Goal: Task Accomplishment & Management: Contribute content

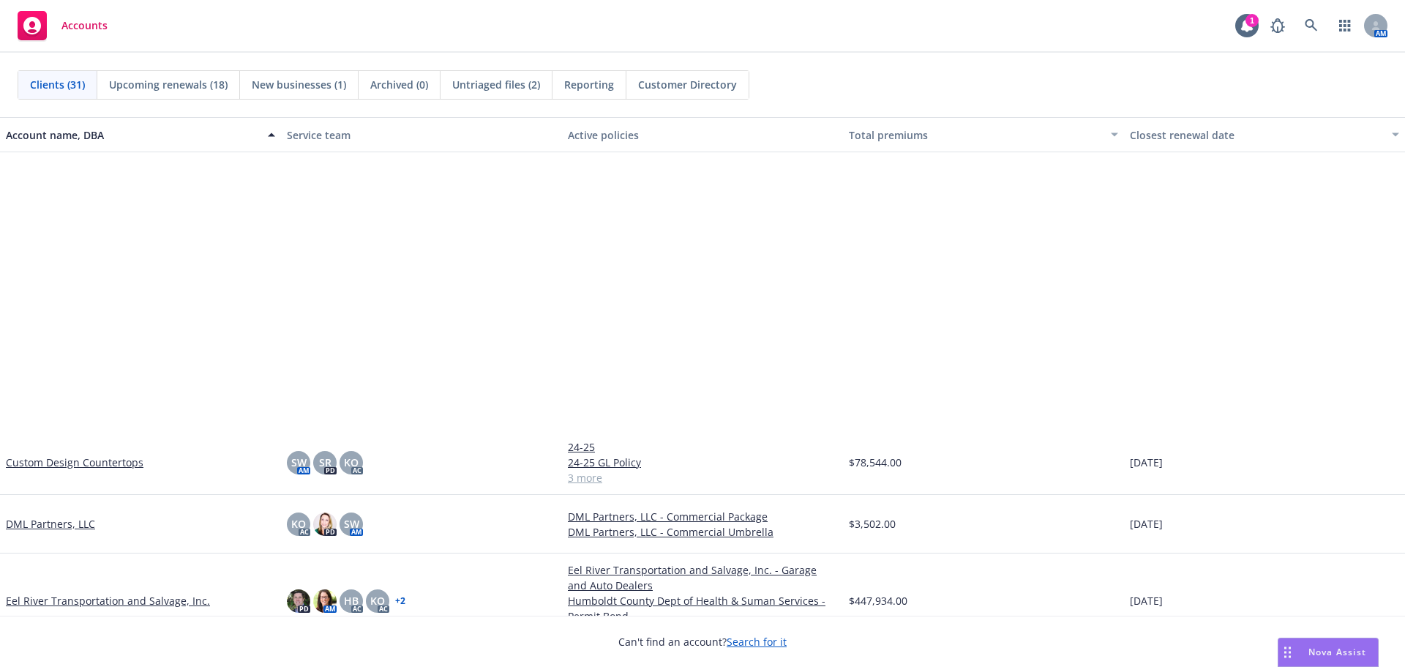
scroll to position [732, 0]
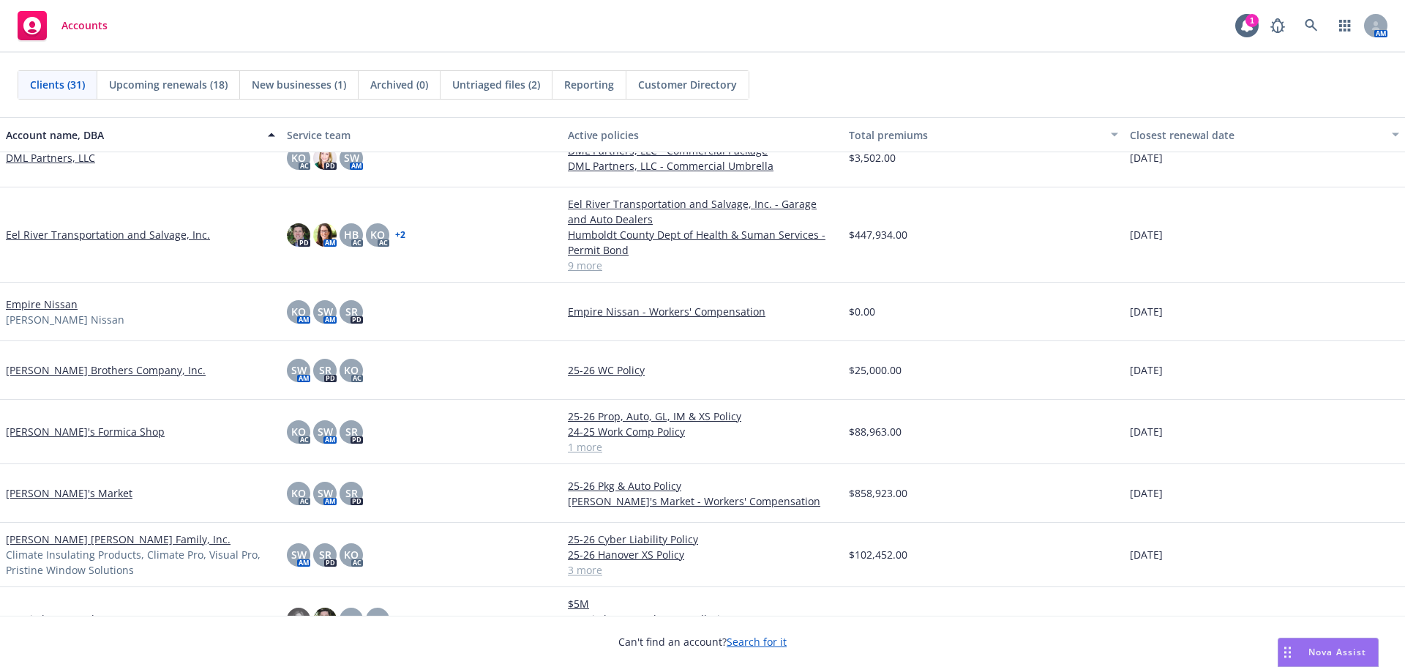
click at [61, 429] on link "[PERSON_NAME]'s Formica Shop" at bounding box center [85, 431] width 159 height 15
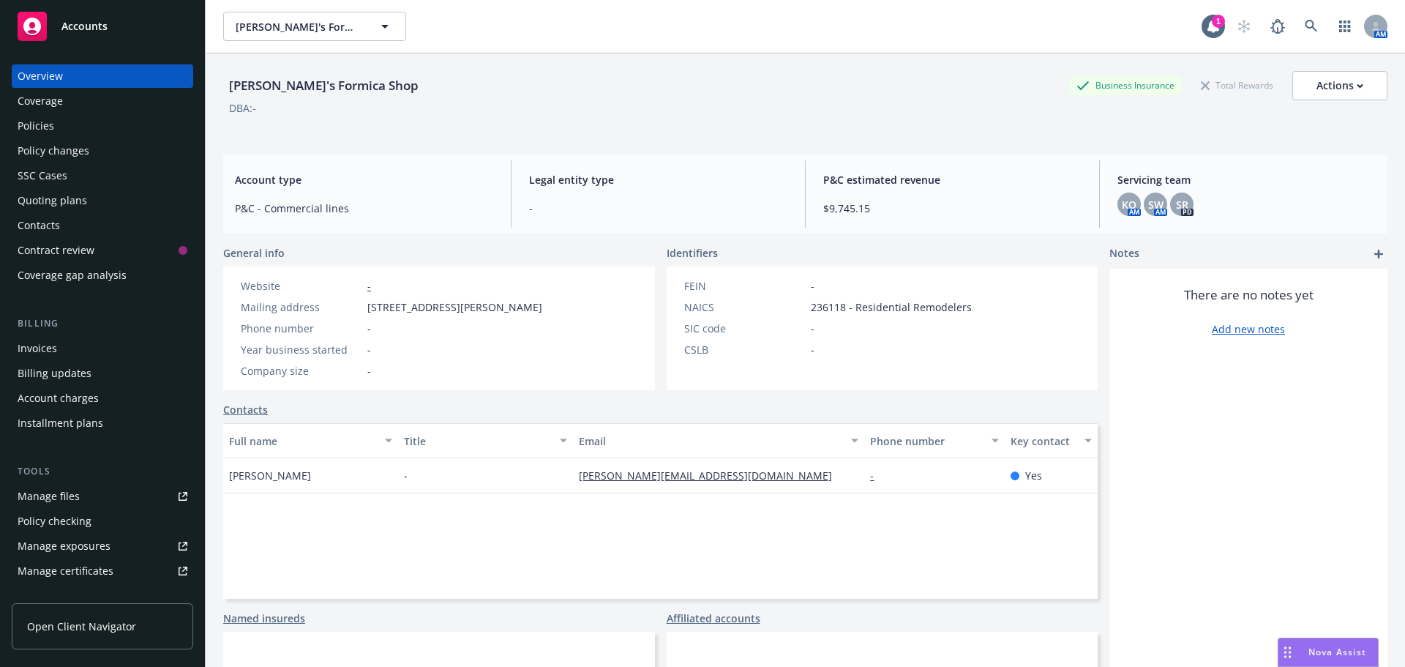
click at [92, 130] on div "Policies" at bounding box center [103, 125] width 170 height 23
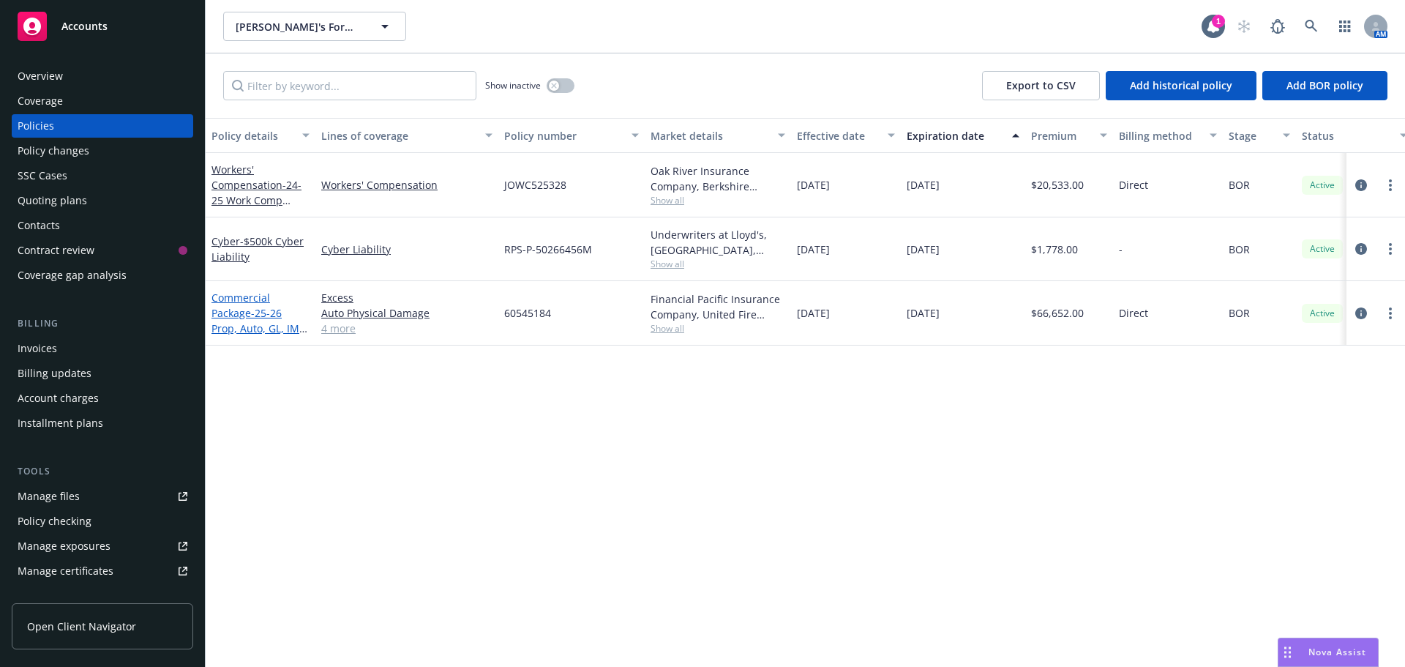
click at [237, 312] on link "Commercial Package - 25-26 Prop, Auto, GL, IM & XS Policy" at bounding box center [260, 321] width 98 height 60
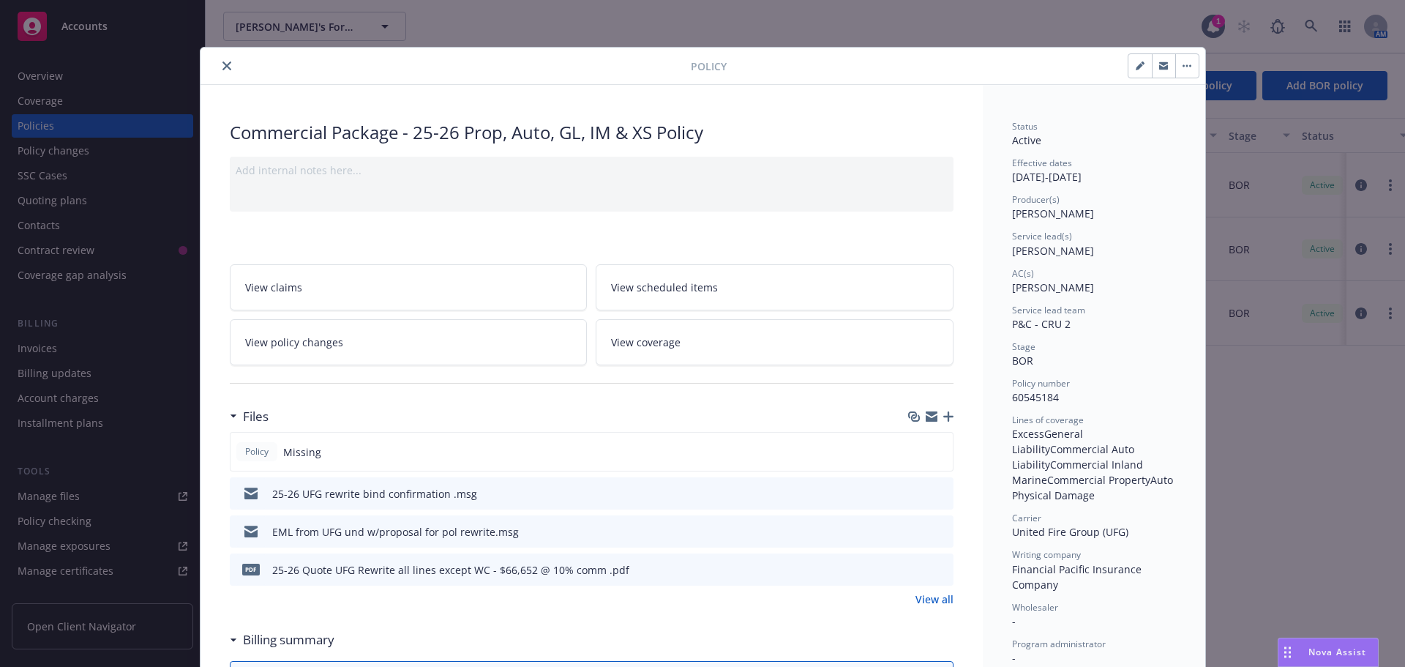
click at [943, 416] on icon "button" at bounding box center [948, 416] width 10 height 10
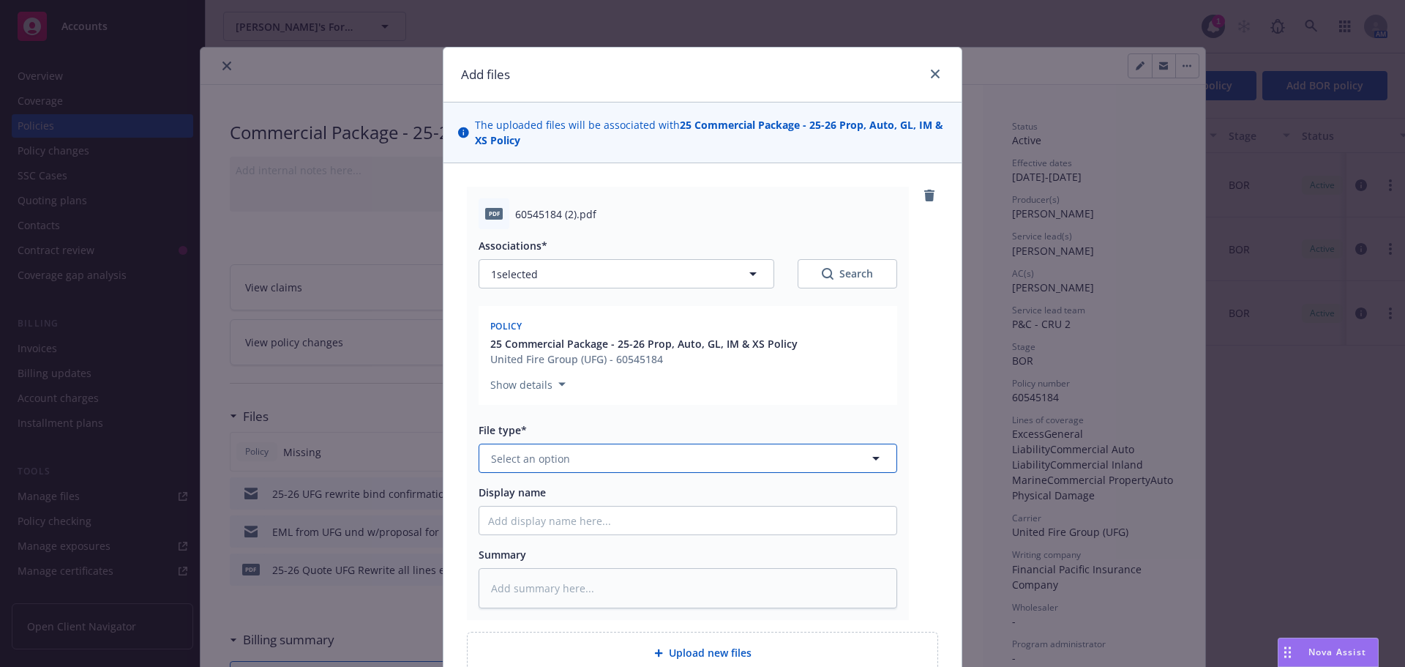
click at [608, 464] on button "Select an option" at bounding box center [688, 457] width 419 height 29
type input "pol"
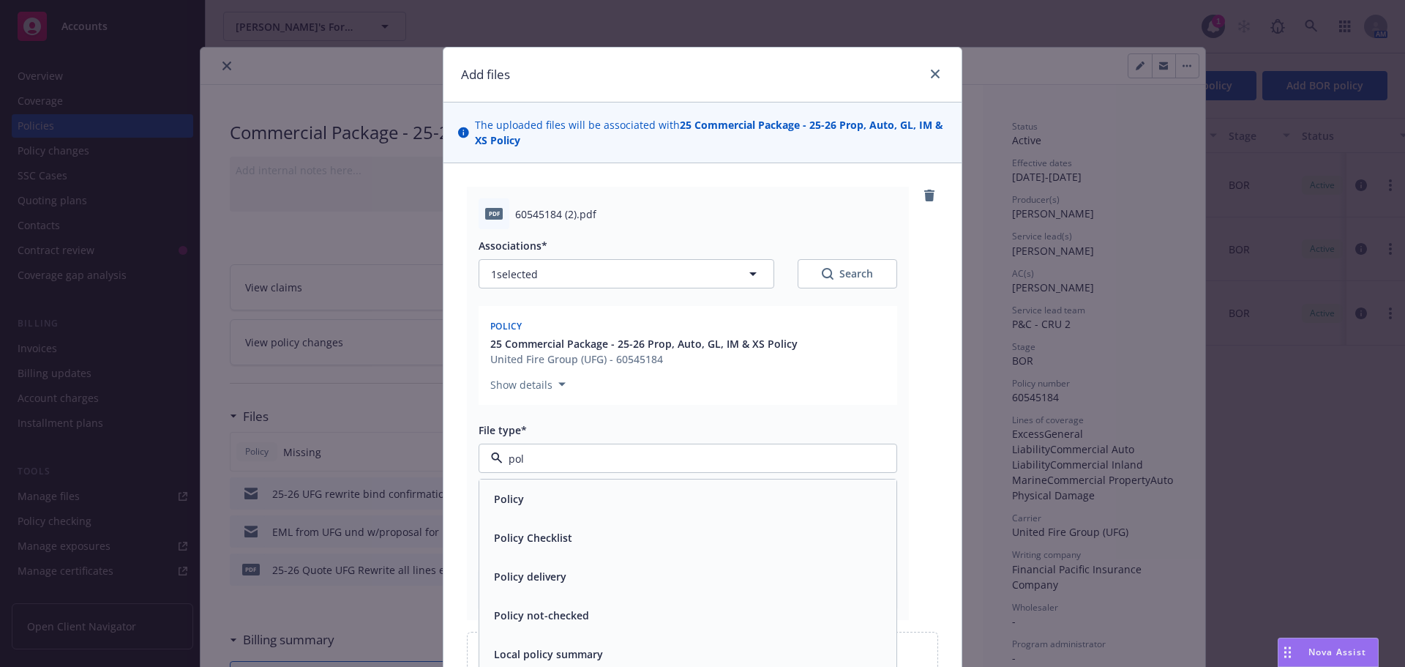
click at [599, 489] on div "Policy" at bounding box center [688, 498] width 400 height 21
click at [551, 525] on input "Display name" at bounding box center [687, 520] width 417 height 28
type textarea "x"
type input "2"
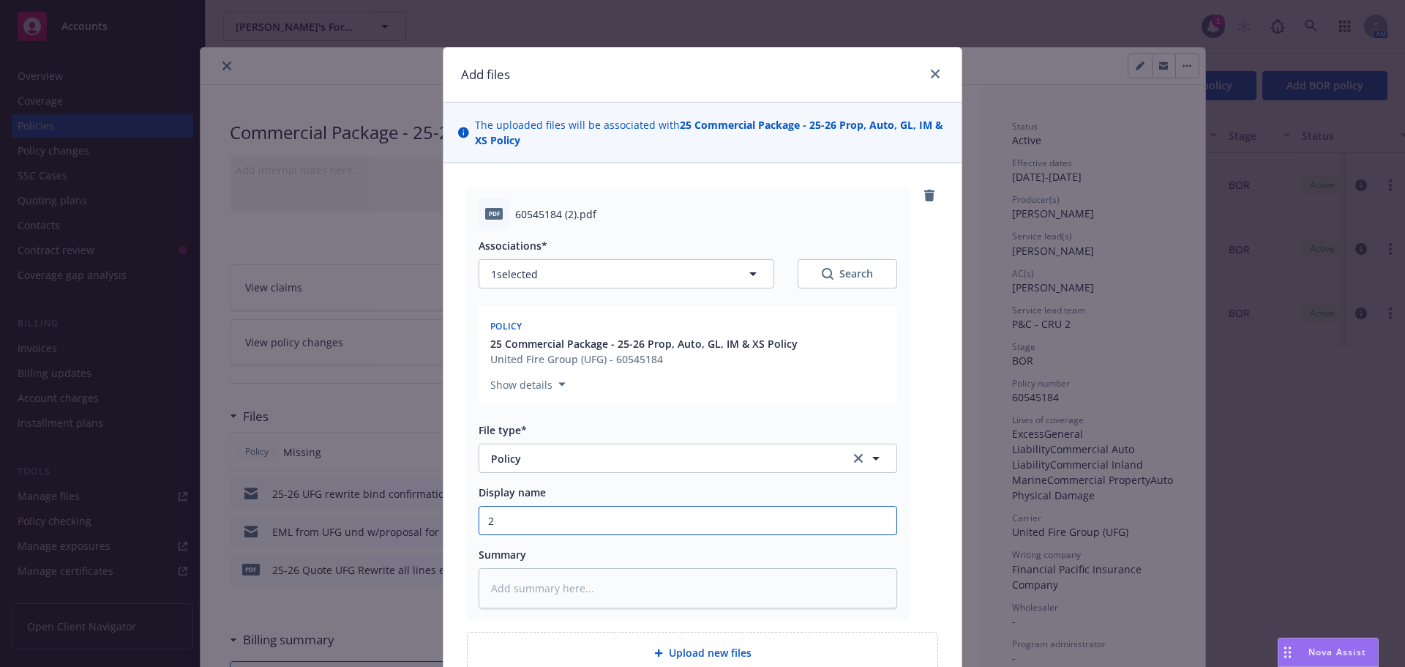
type textarea "x"
type input "25"
type textarea "x"
type input "25-2"
type textarea "x"
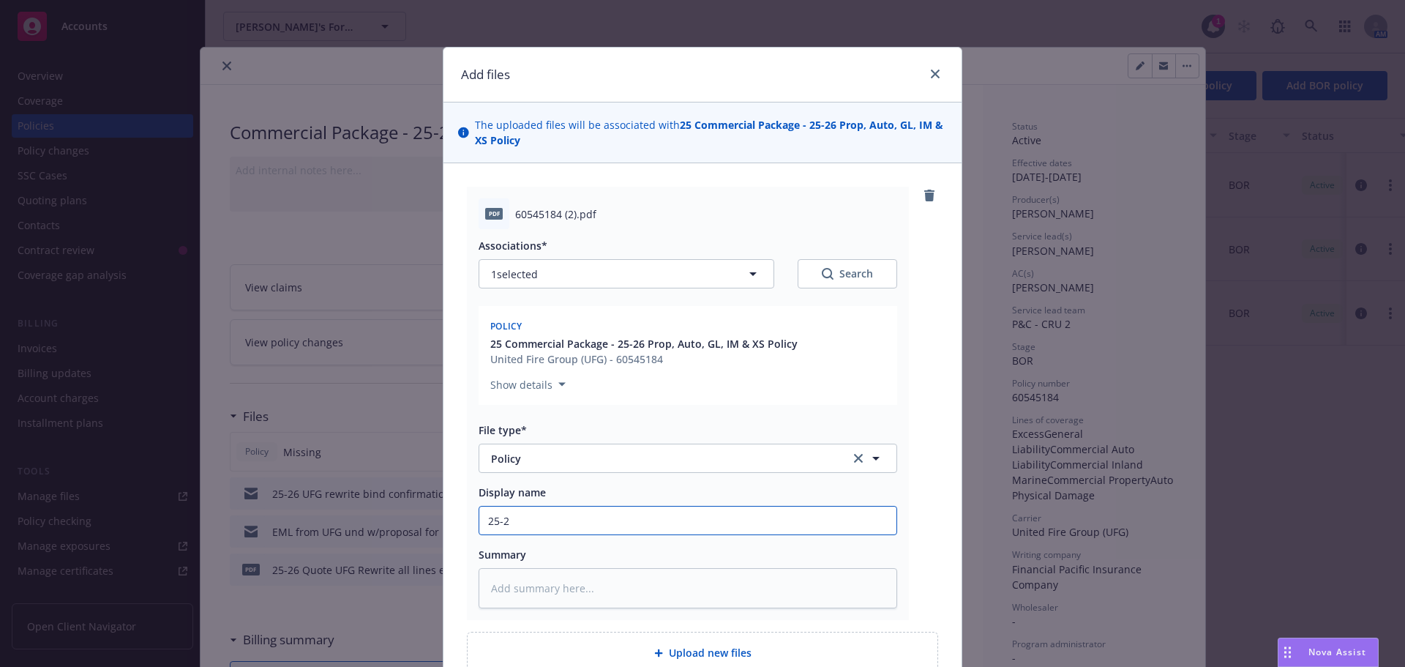
type input "25-23"
type textarea "x"
type input "25-2"
type textarea "x"
type input "25-26"
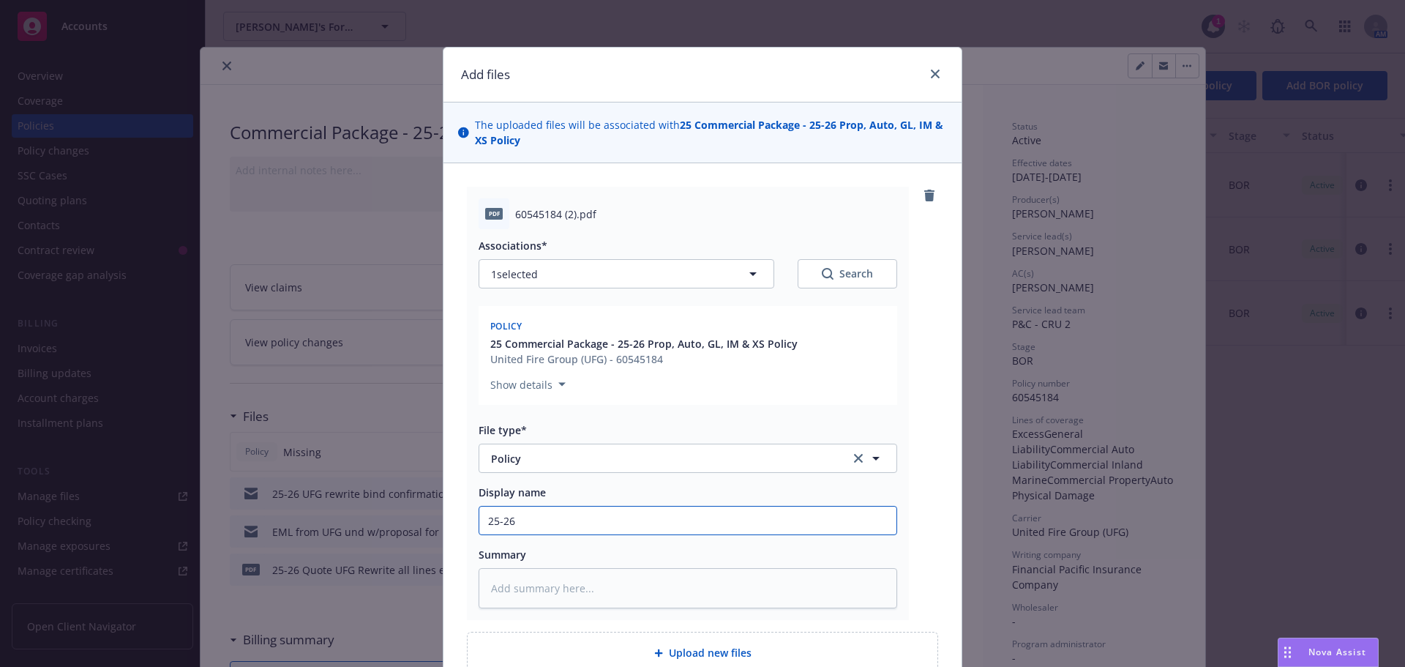
type textarea "x"
type input "25-26"
type textarea "x"
type input "25-26 U"
type textarea "x"
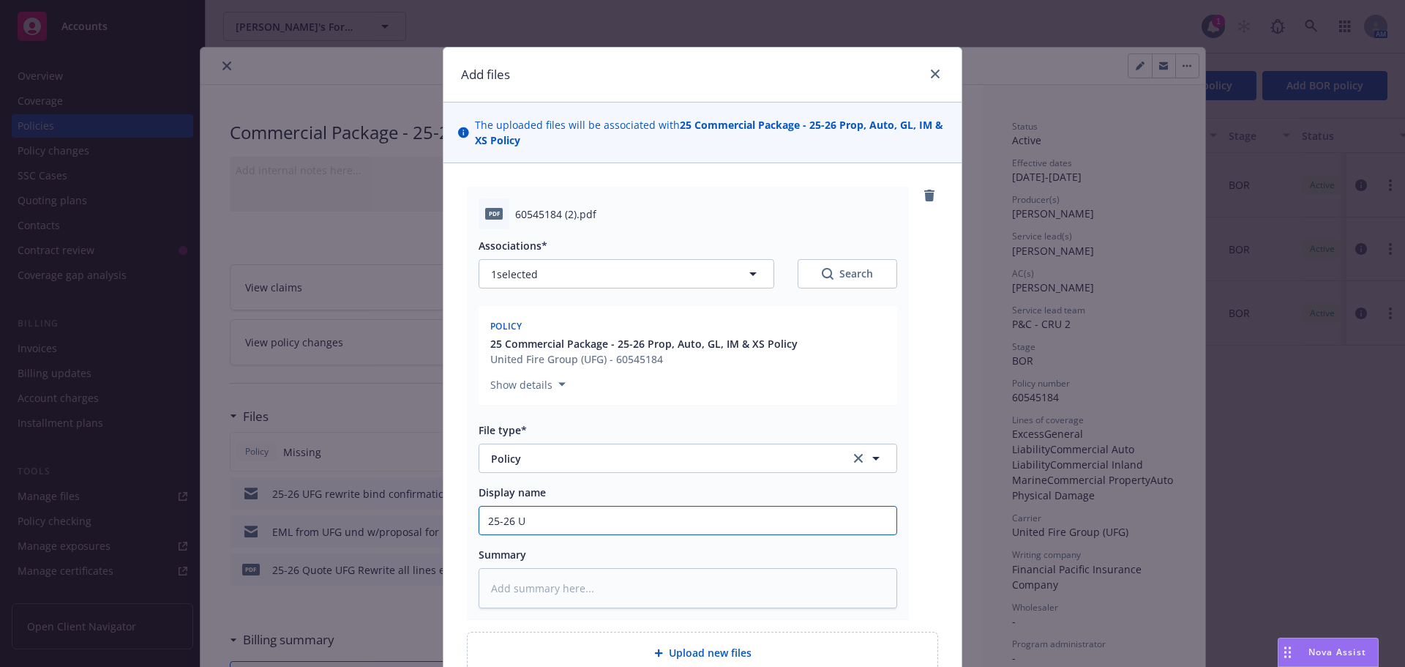
type input "25-26 UF"
type textarea "x"
type input "25-26 UFG"
type textarea "x"
type input "25-26 UFG"
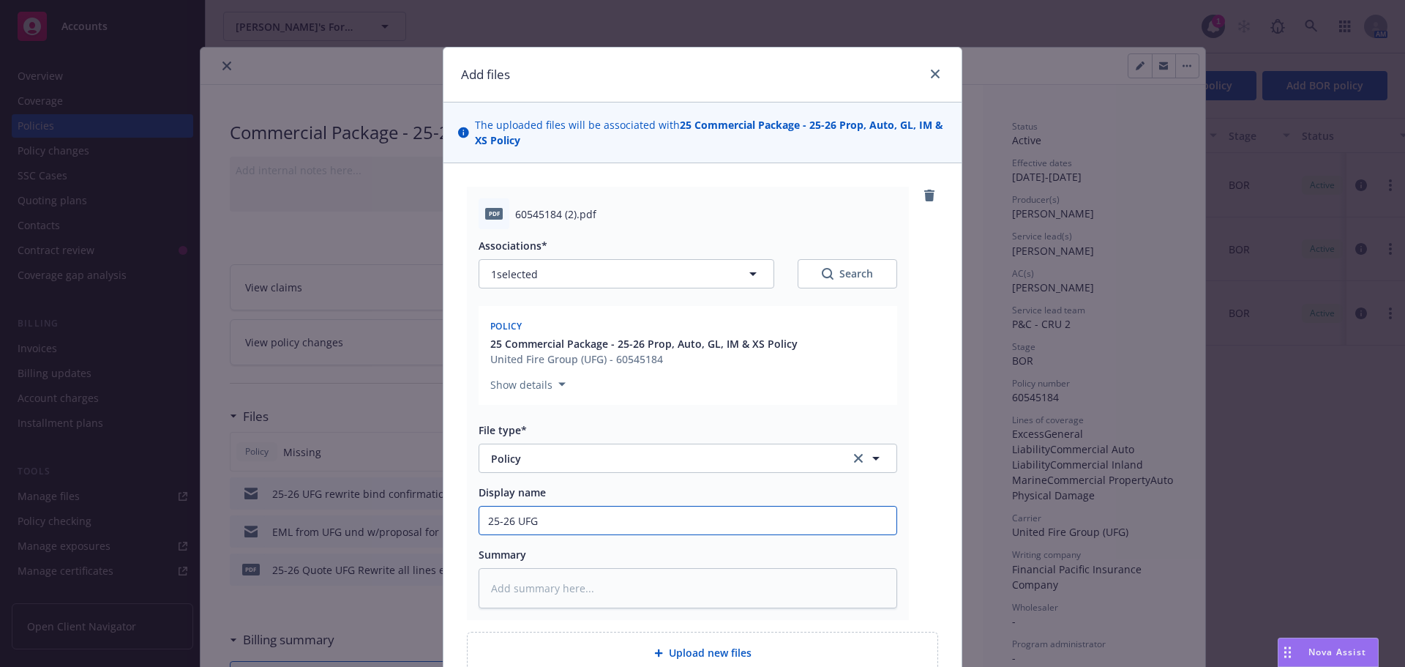
type textarea "x"
type input "25-26 UFG P"
type textarea "x"
type input "25-26 UFG Pk"
type textarea "x"
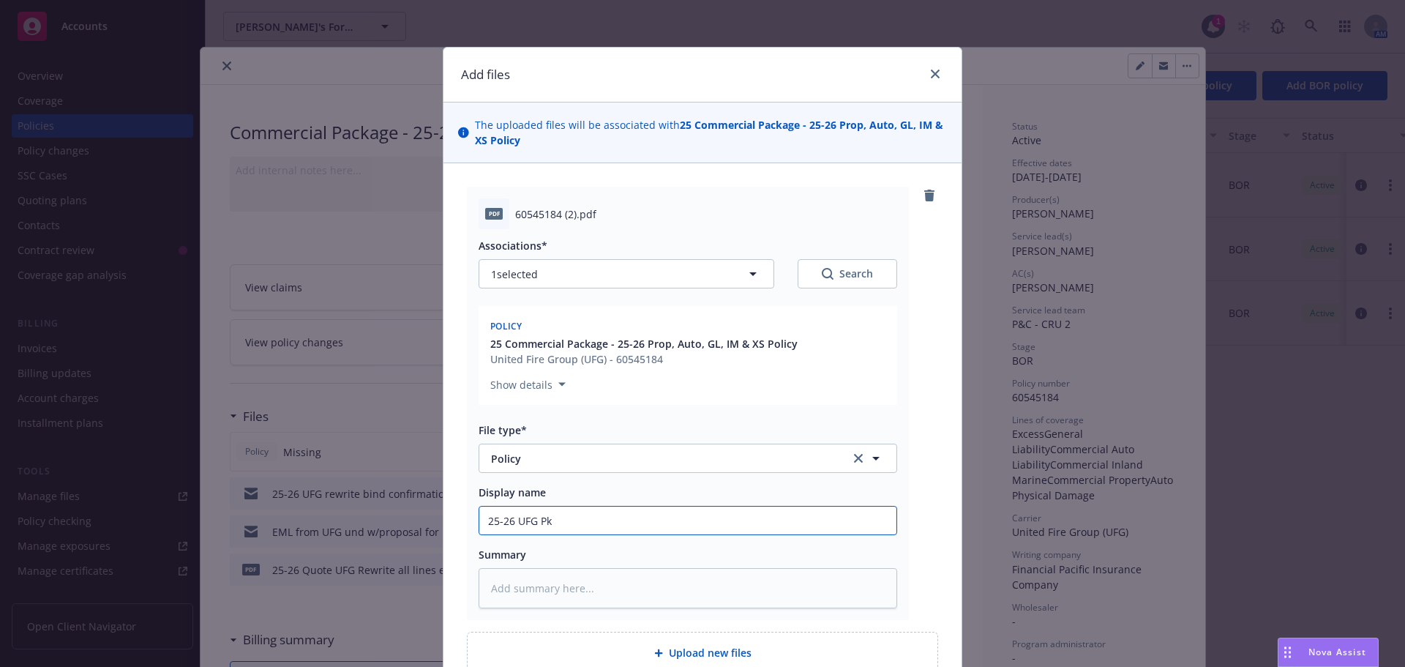
type input "25-26 UFG Pkg"
type textarea "x"
type input "25-26 UFG Pkg,"
type textarea "x"
type input "25-26 UFG Pkg,"
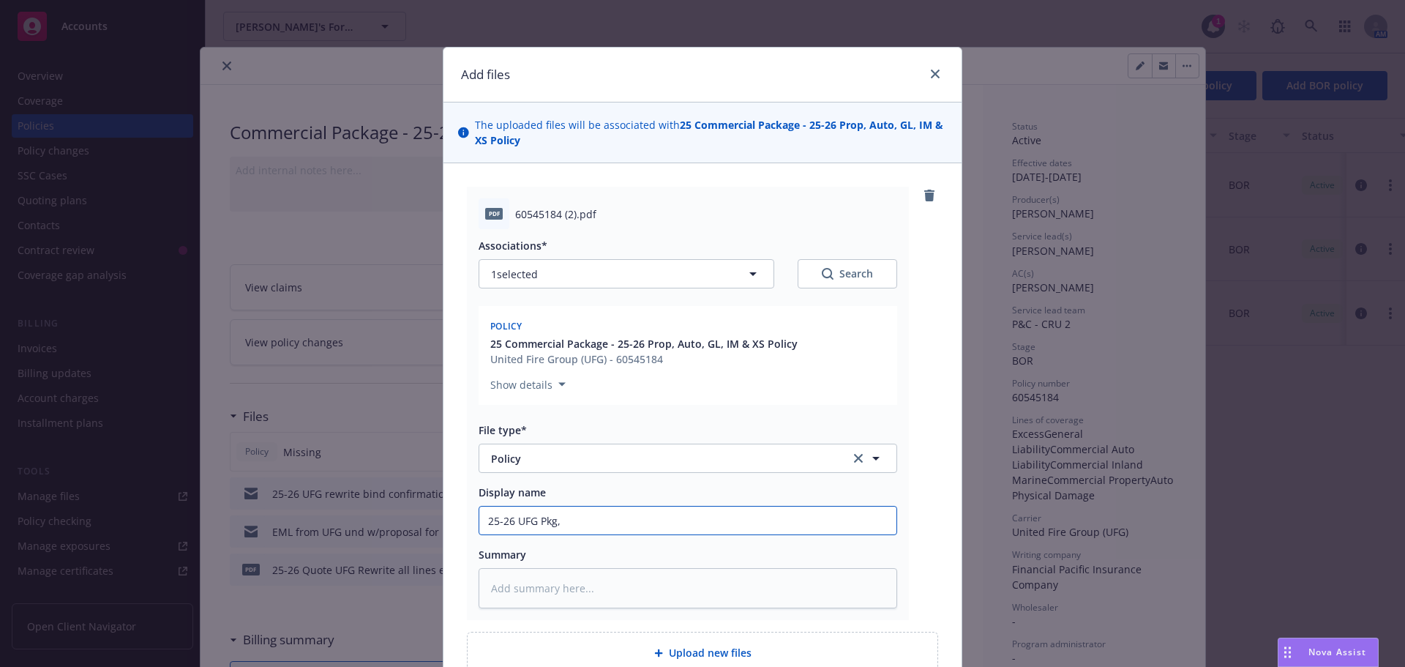
type textarea "x"
type input "25-26 UFG Pkg, Au"
type textarea "x"
type input "25-26 UFG Pkg, Aut"
type textarea "x"
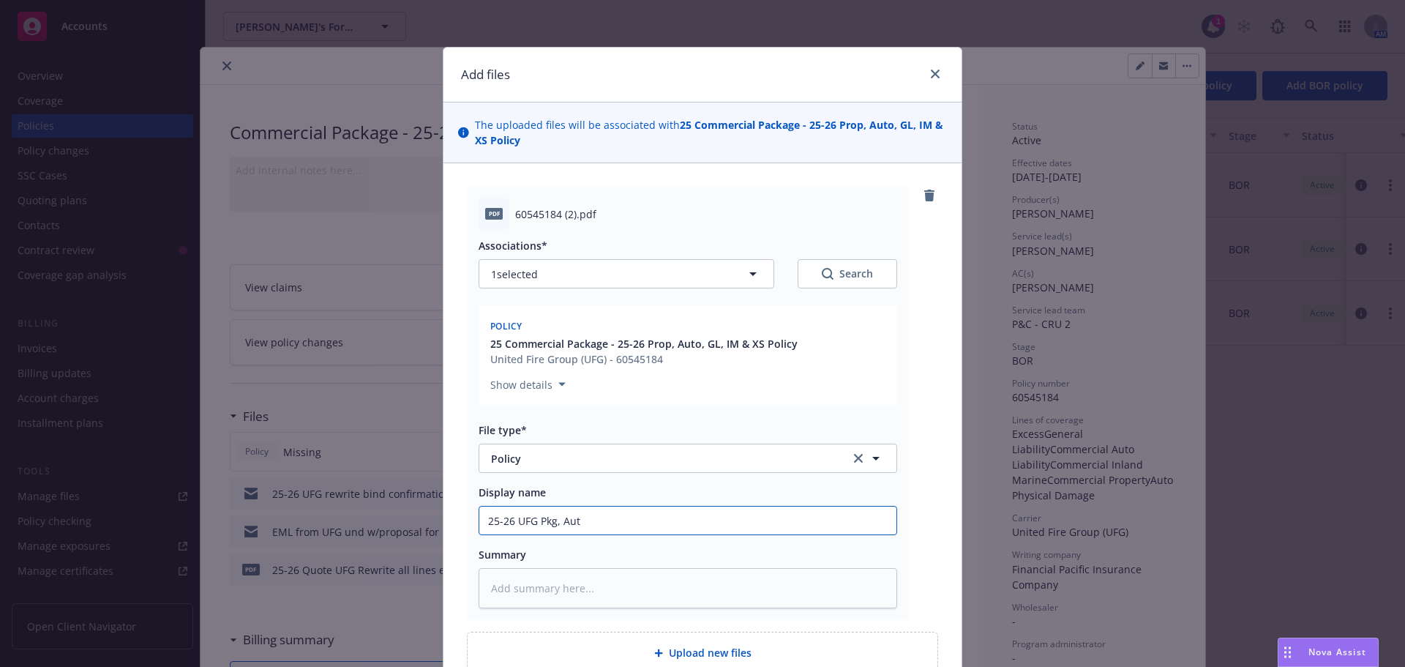
type input "25-26 UFG Pkg, Auto"
type textarea "x"
type input "25-26 UFG Pkg, Auto"
type textarea "x"
type input "25-26 UFG Pkg, Auto 7"
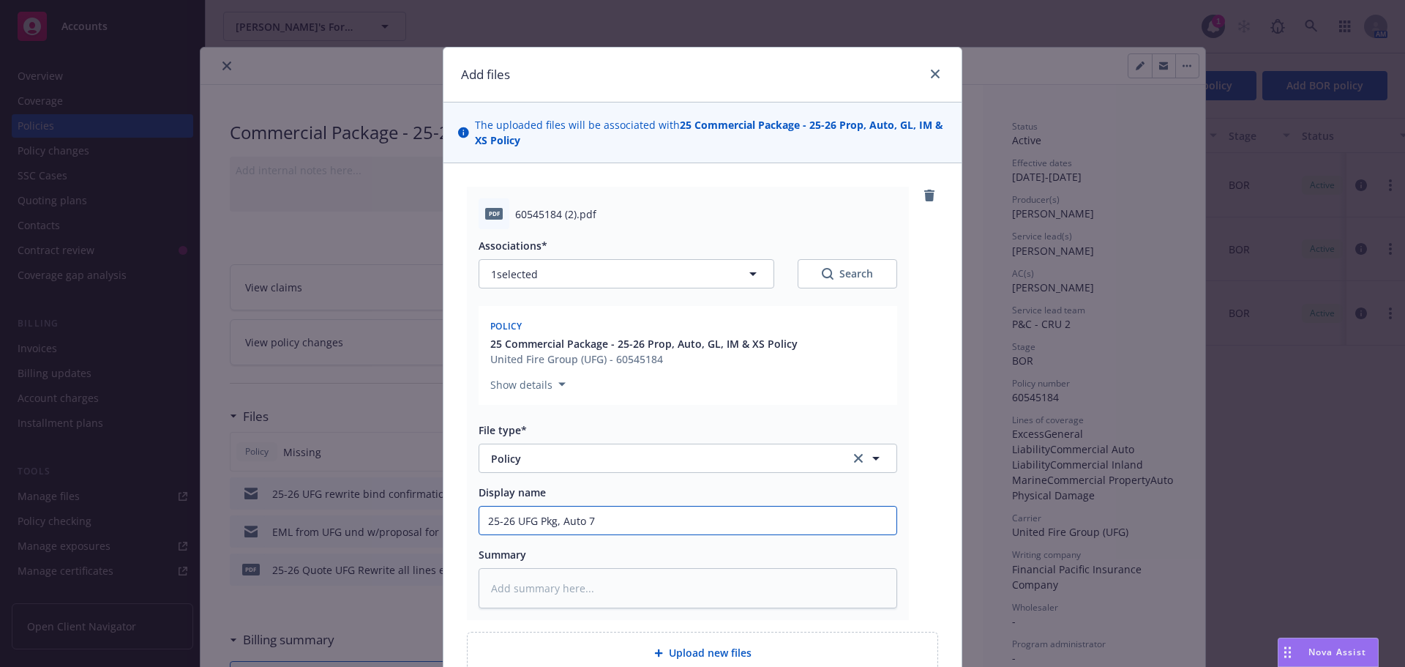
type textarea "x"
type input "25-26 UFG Pkg, Auto 7 U"
type textarea "x"
type input "25-26 UFG Pkg, Auto 7"
type textarea "x"
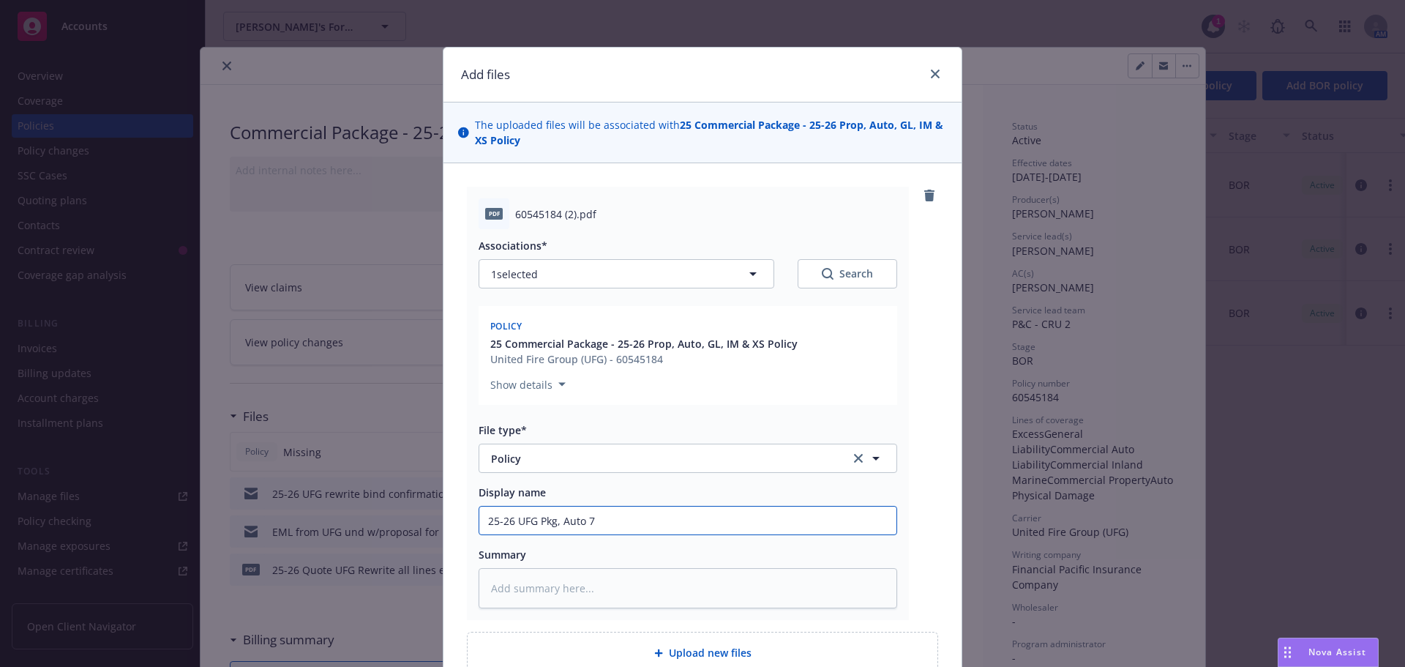
type input "25-26 UFG Pkg, Auto 7"
type textarea "x"
type input "25-26 UFG Pkg, Auto &"
type textarea "x"
type input "25-26 UFG Pkg, Auto &*"
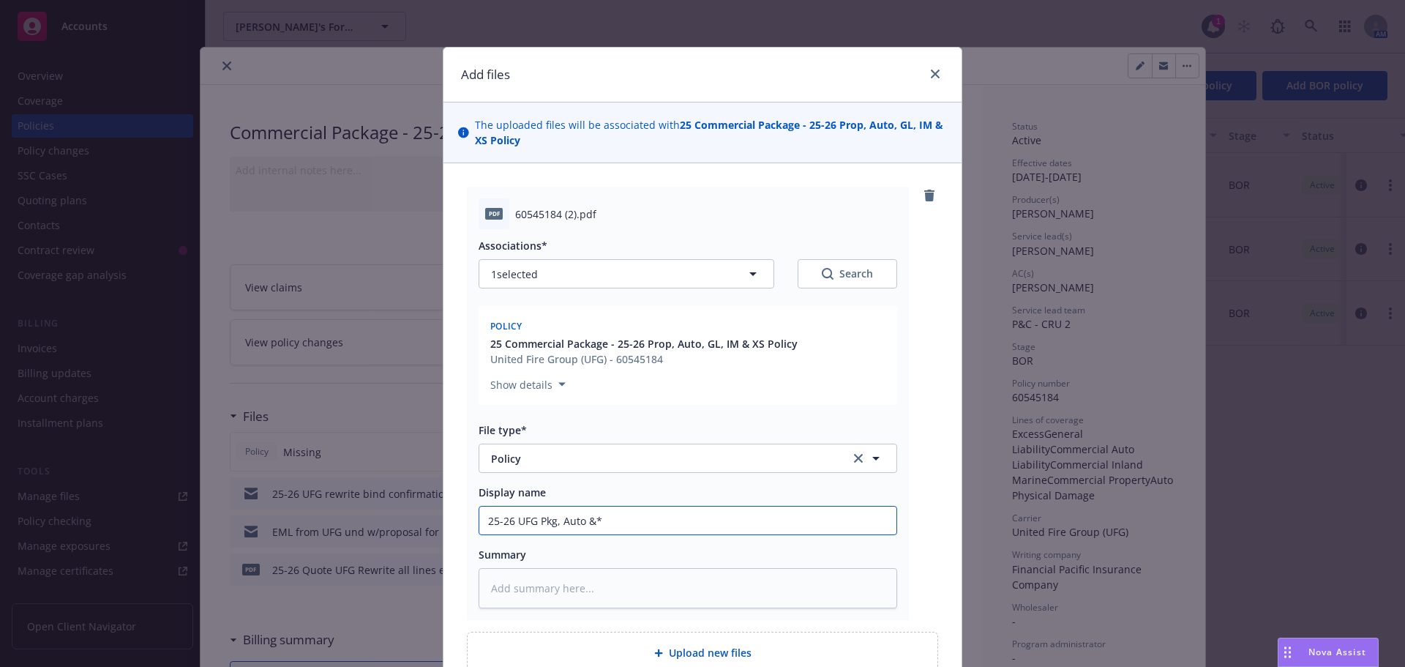
type textarea "x"
type input "25-26 UFG Pkg, Auto &"
type textarea "x"
type input "25-26 UFG Pkg, Auto &"
type textarea "x"
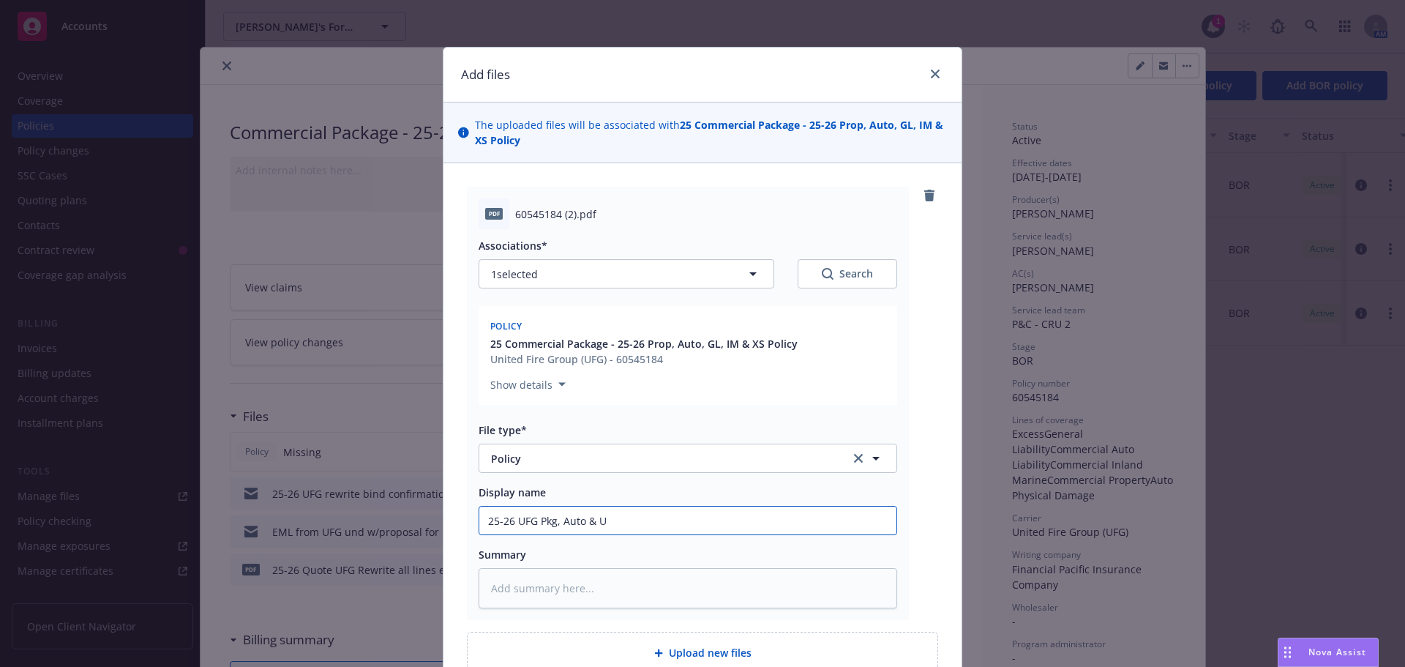
type input "25-26 UFG Pkg, Auto & Um"
type textarea "x"
type input "25-26 UFG Pkg, Auto & Um,"
type textarea "x"
type input "25-26 UFG Pkg, Auto & Um,b"
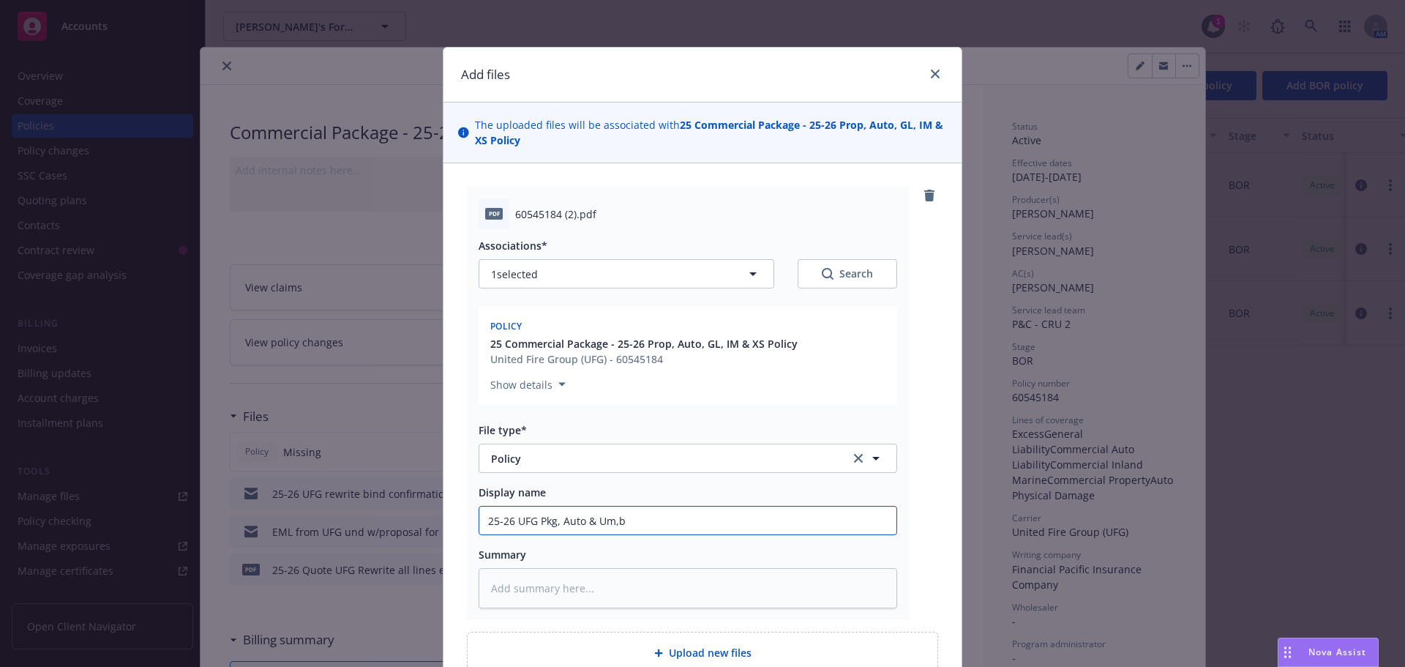
type textarea "x"
type input "25-26 UFG Pkg, Auto & Um,"
type textarea "x"
type input "25-26 UFG Pkg, Auto & Um"
type textarea "x"
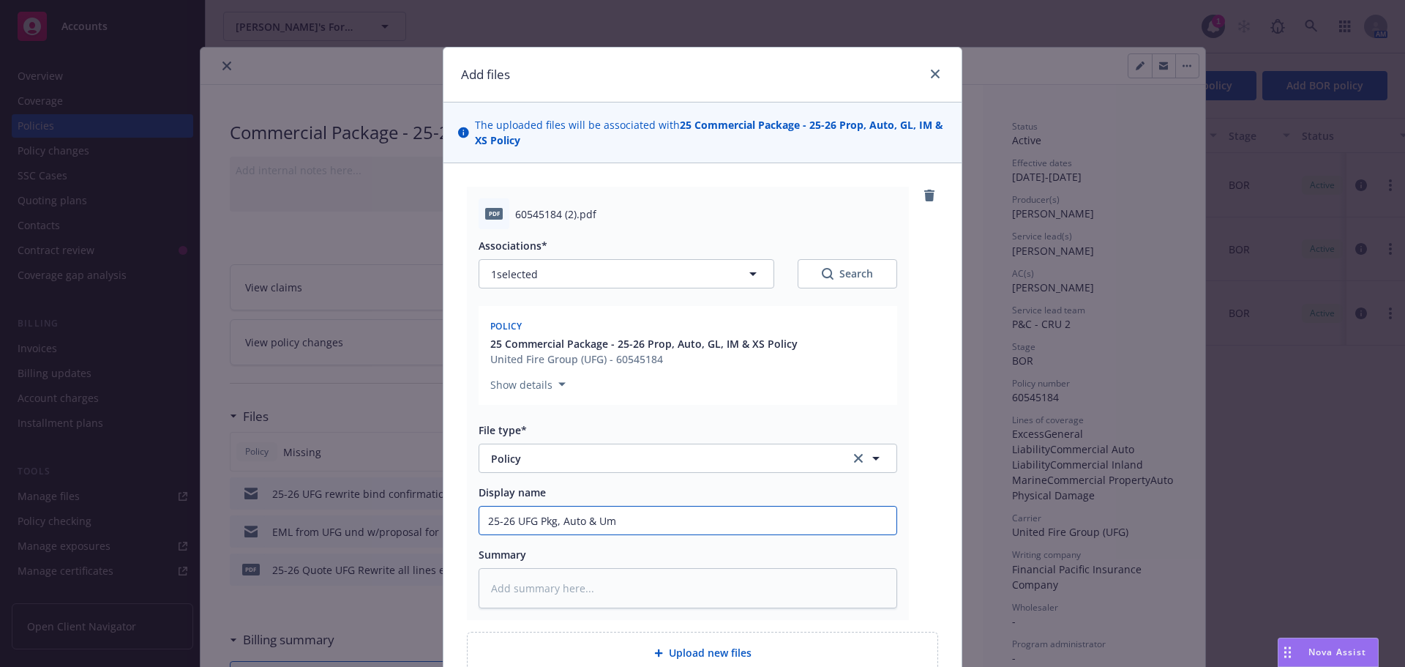
type input "25-26 UFG Pkg, Auto & Umb"
type textarea "x"
type input "25-26 UFG Pkg, Auto & Umb"
type textarea "x"
type input "25-26 UFG Pkg, Auto & Umb P"
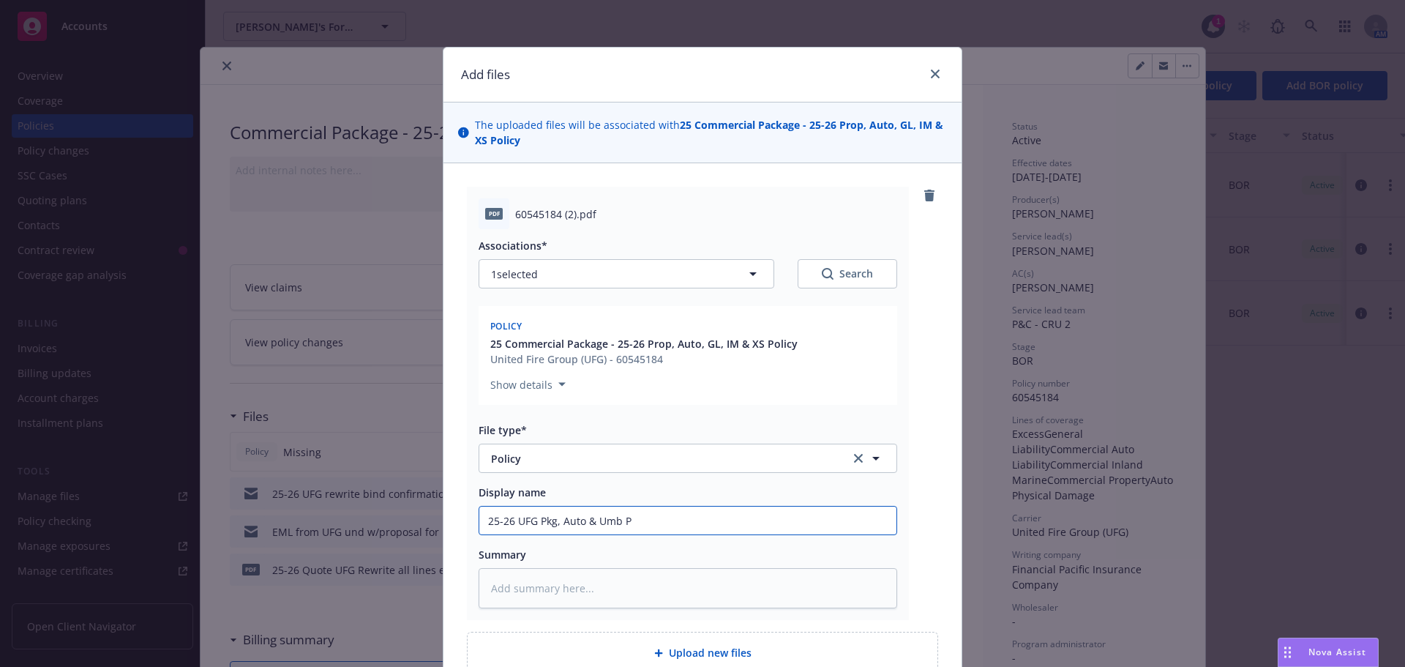
type textarea "x"
type input "25-26 UFG Pkg, Auto & Umb Po"
type textarea "x"
type input "25-26 UFG Pkg, Auto & Umb Pol"
type textarea "x"
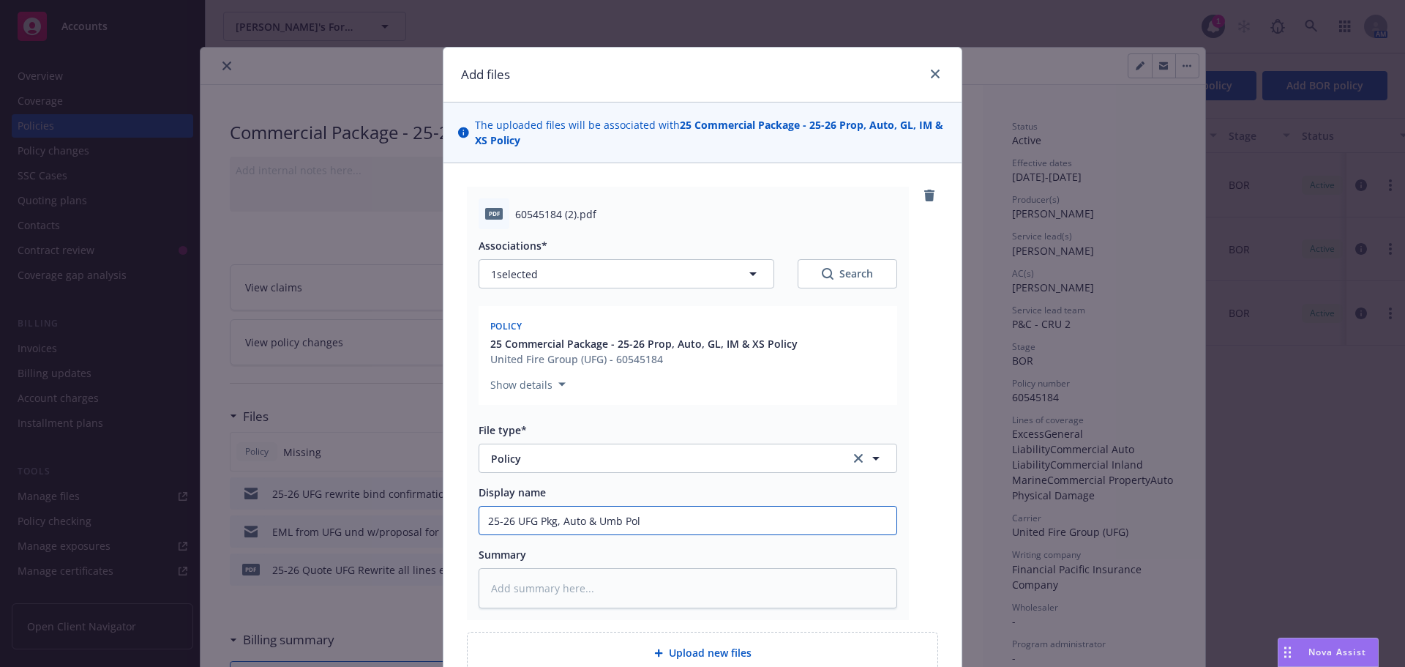
type input "25-26 UFG Pkg, Auto & Umb Poli"
type textarea "x"
type input "25-26 UFG Pkg, Auto & Umb Polic"
type textarea "x"
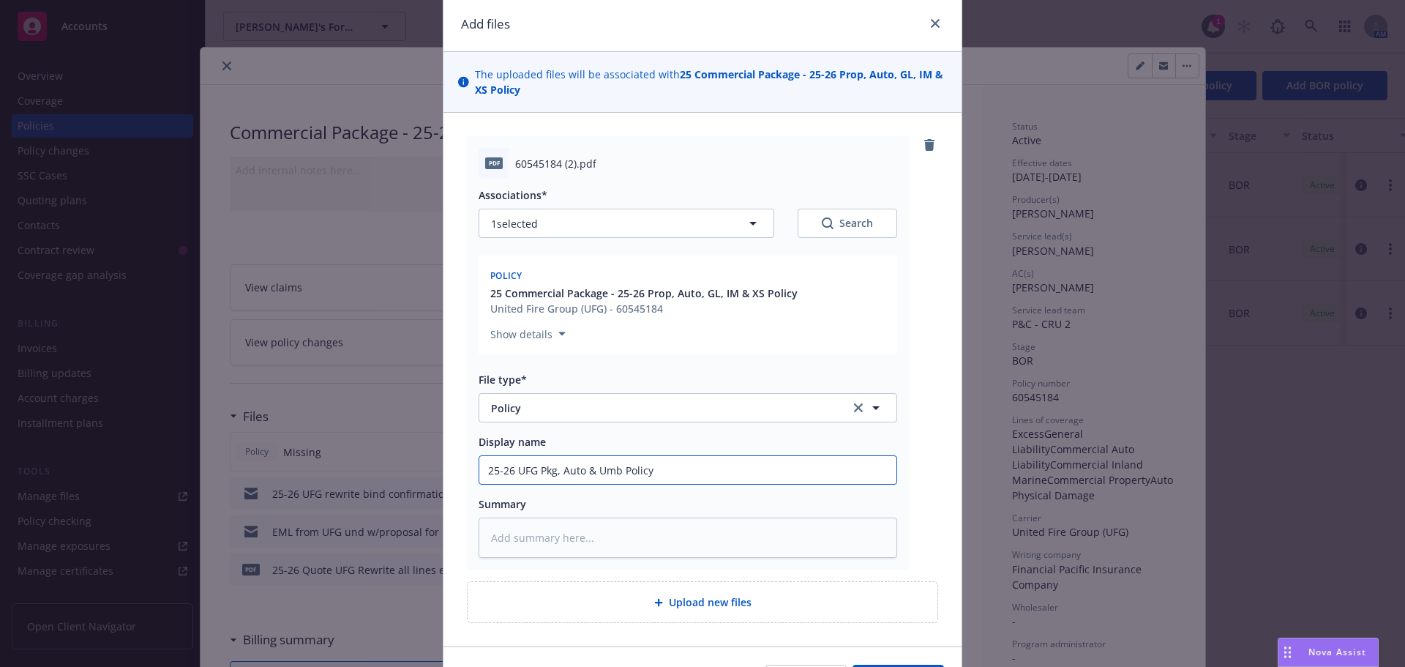
scroll to position [143, 0]
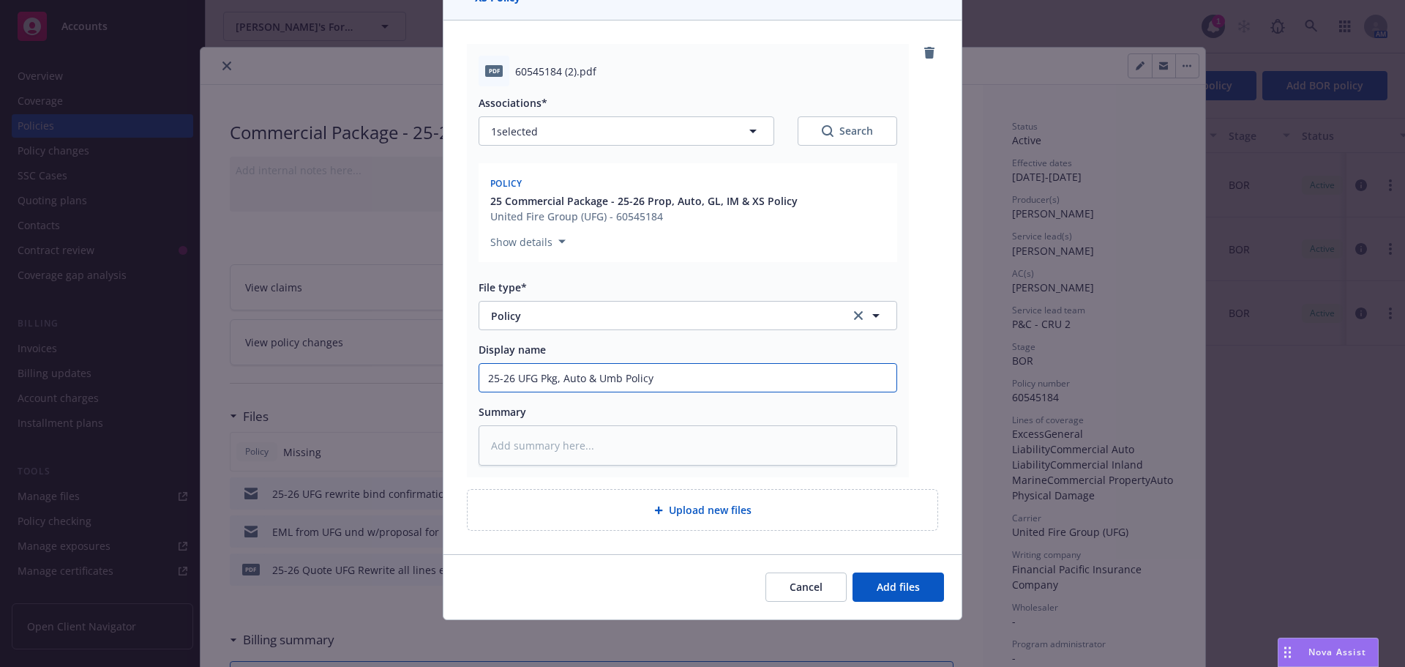
type input "25-26 UFG Pkg, Auto & Umb Policy"
click at [614, 509] on div "Upload new files" at bounding box center [702, 509] width 446 height 17
type textarea "x"
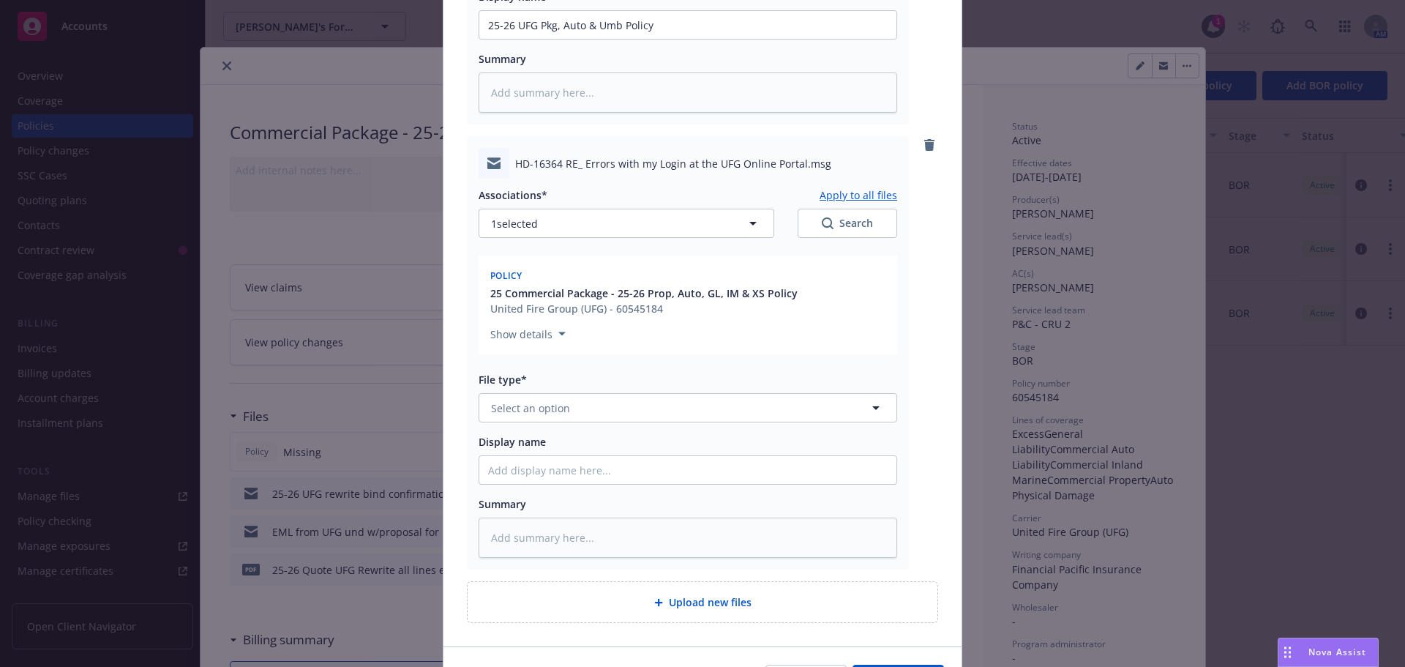
scroll to position [509, 0]
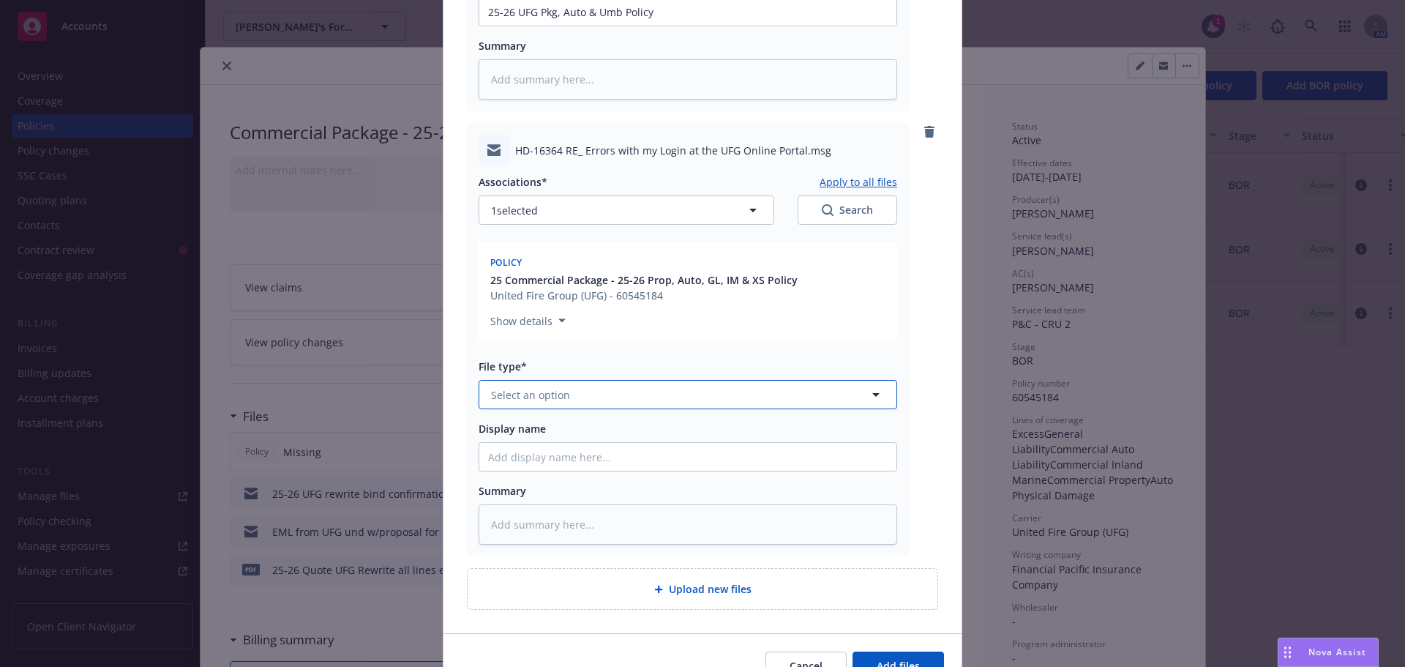
click at [567, 389] on button "Select an option" at bounding box center [688, 394] width 419 height 29
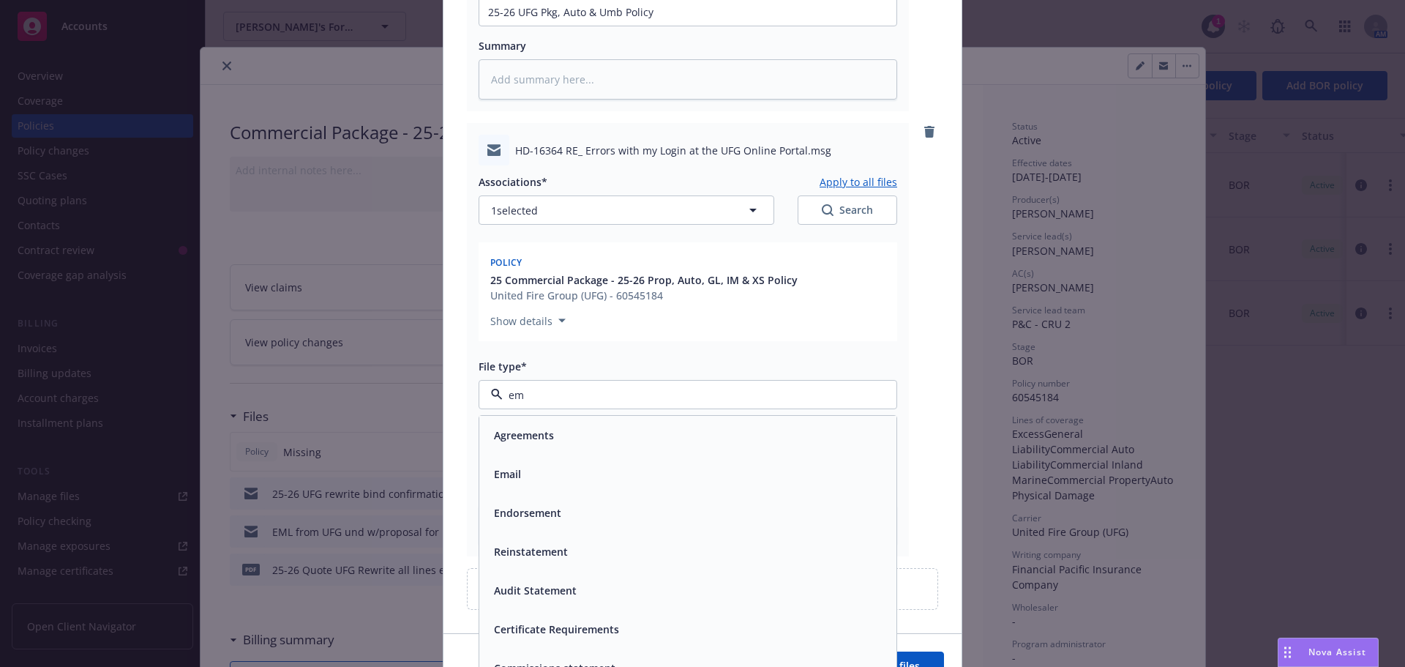
type input "e"
type input "p"
type input "EM"
click at [545, 468] on div "Email" at bounding box center [688, 473] width 400 height 21
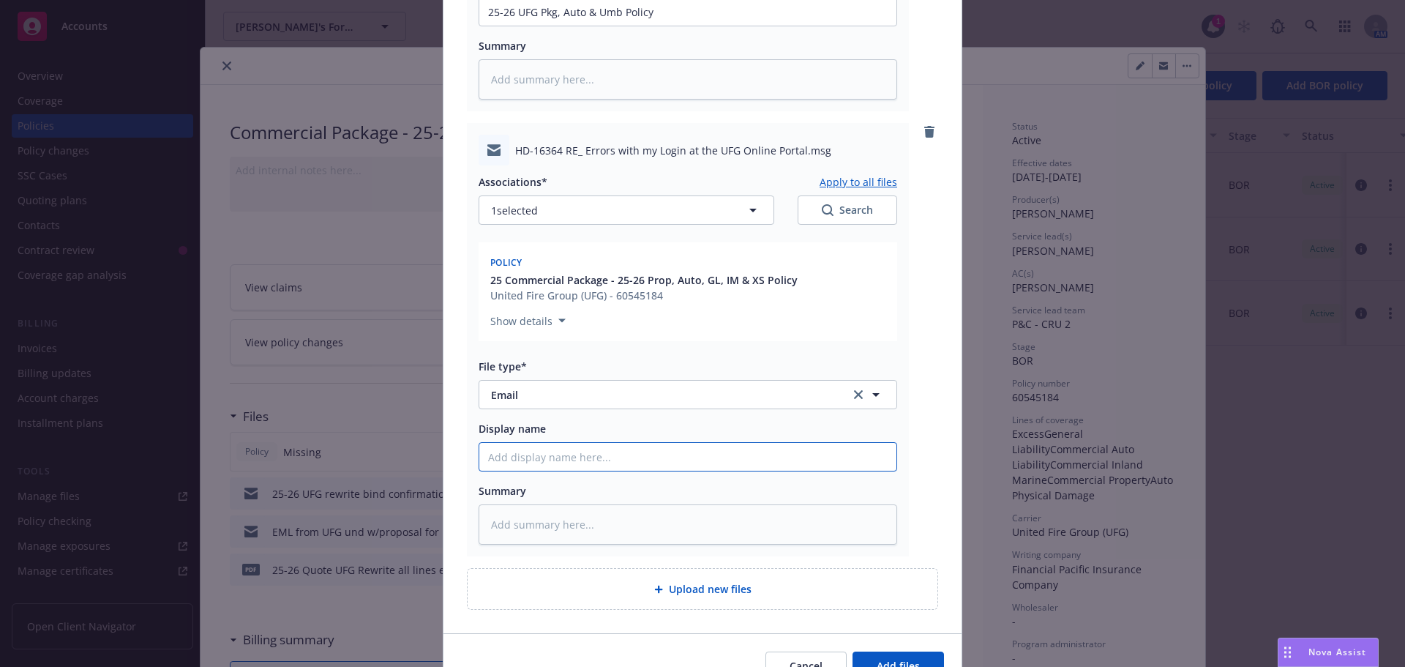
click at [531, 26] on input "Display name" at bounding box center [687, 12] width 417 height 28
type textarea "x"
type input "R"
type textarea "x"
type input "Re"
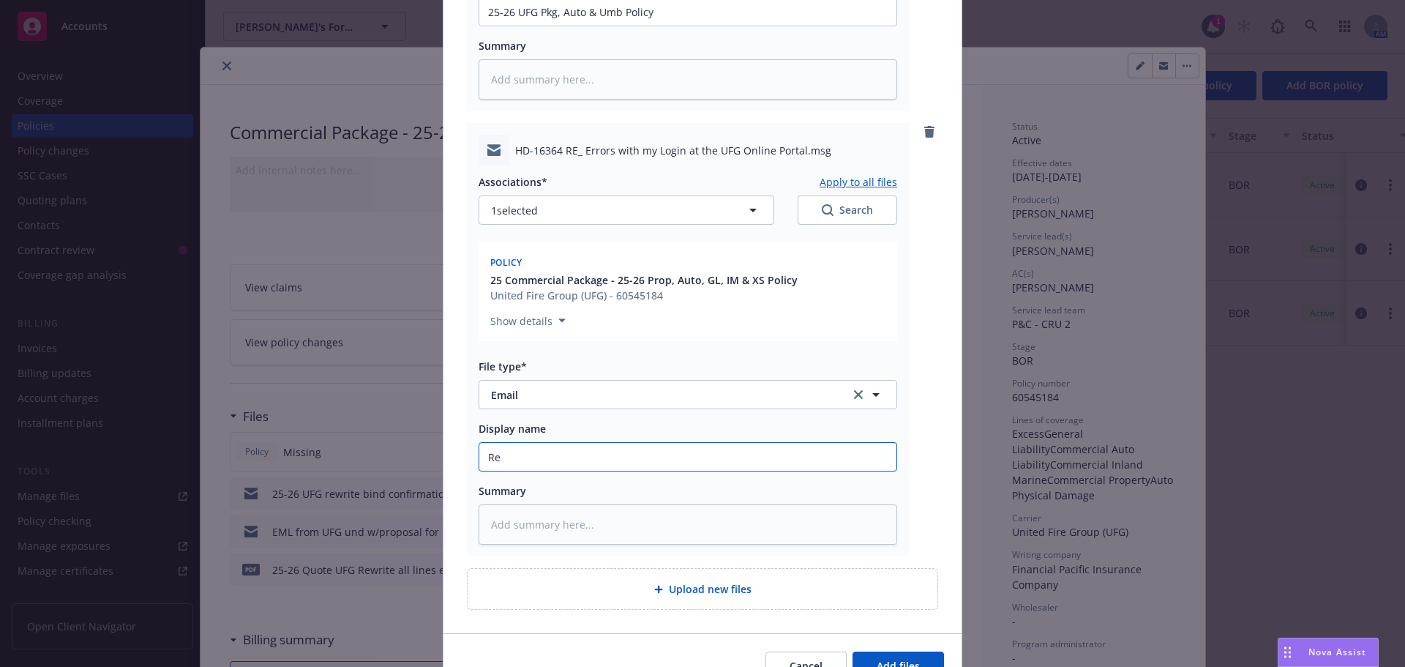
type textarea "x"
type input "Rec"
type textarea "x"
type input "Rec'"
type textarea "x"
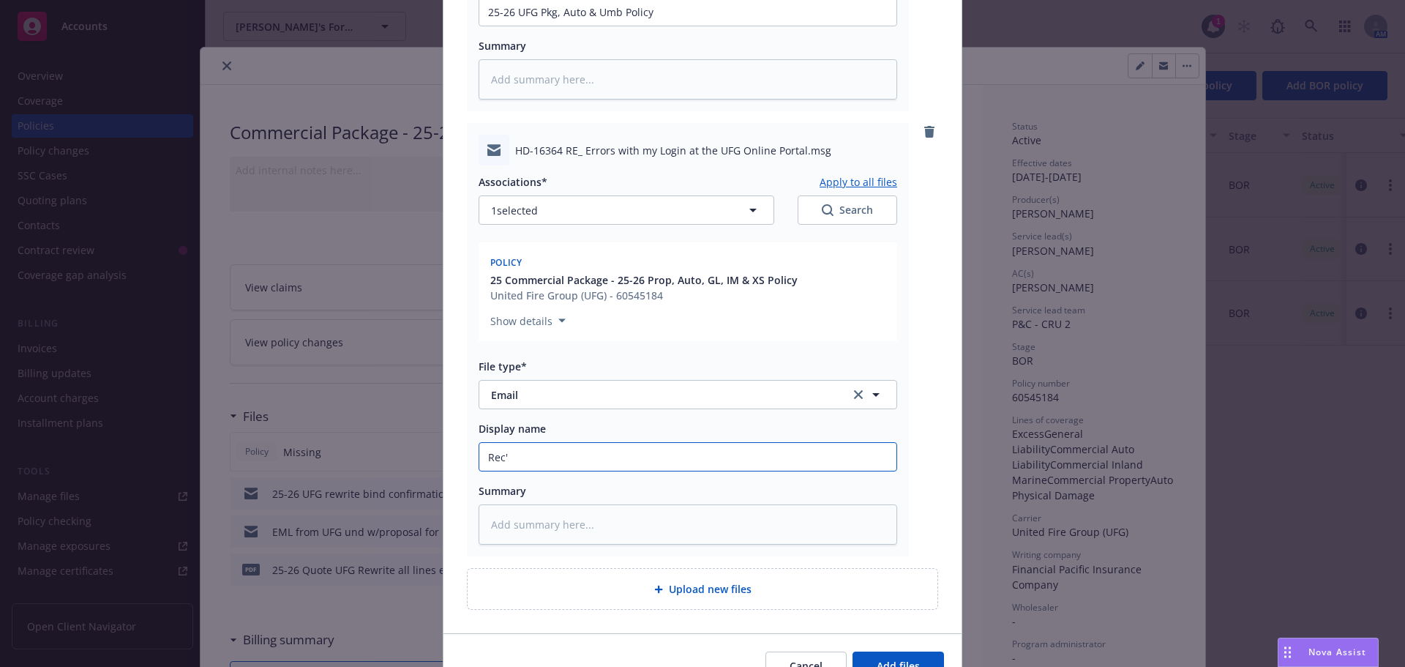
type input "Rec'd"
type textarea "x"
type input "Rec'd"
type textarea "x"
type input "Rec'd 2"
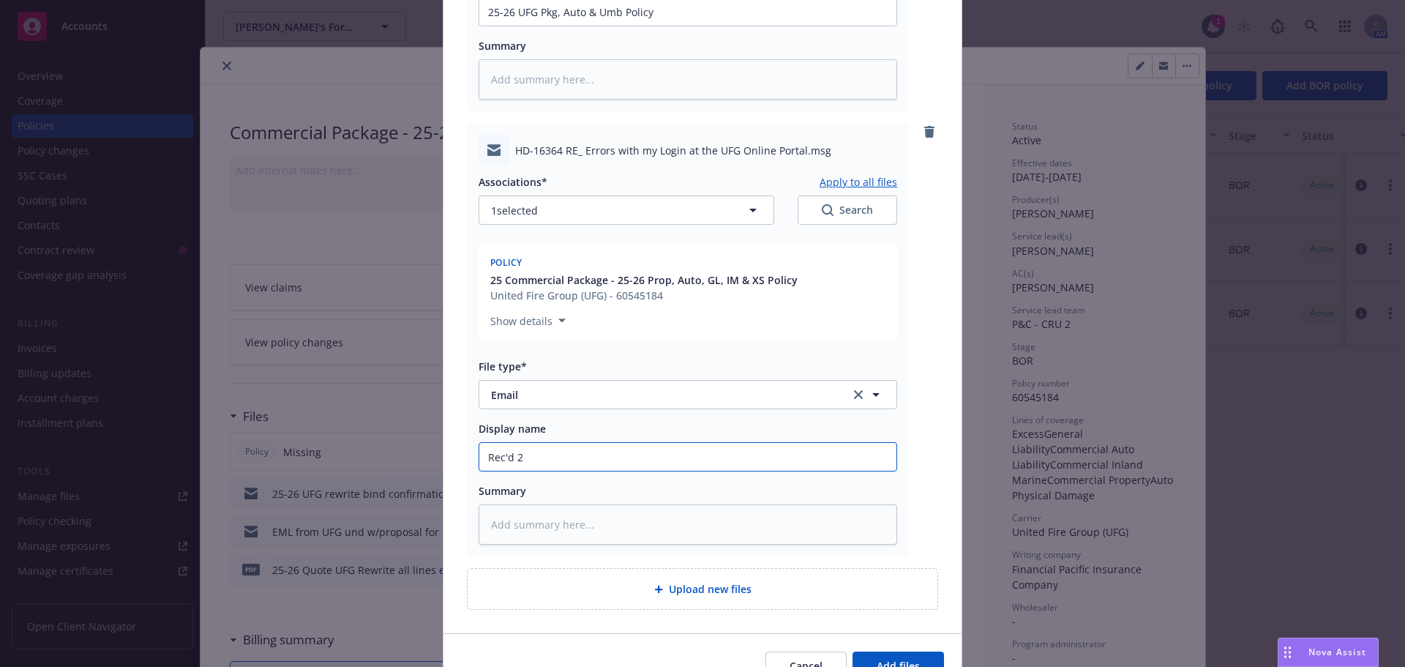
type textarea "x"
type input "Rec'd 25"
type textarea "x"
type input "Rec'd 25-"
type textarea "x"
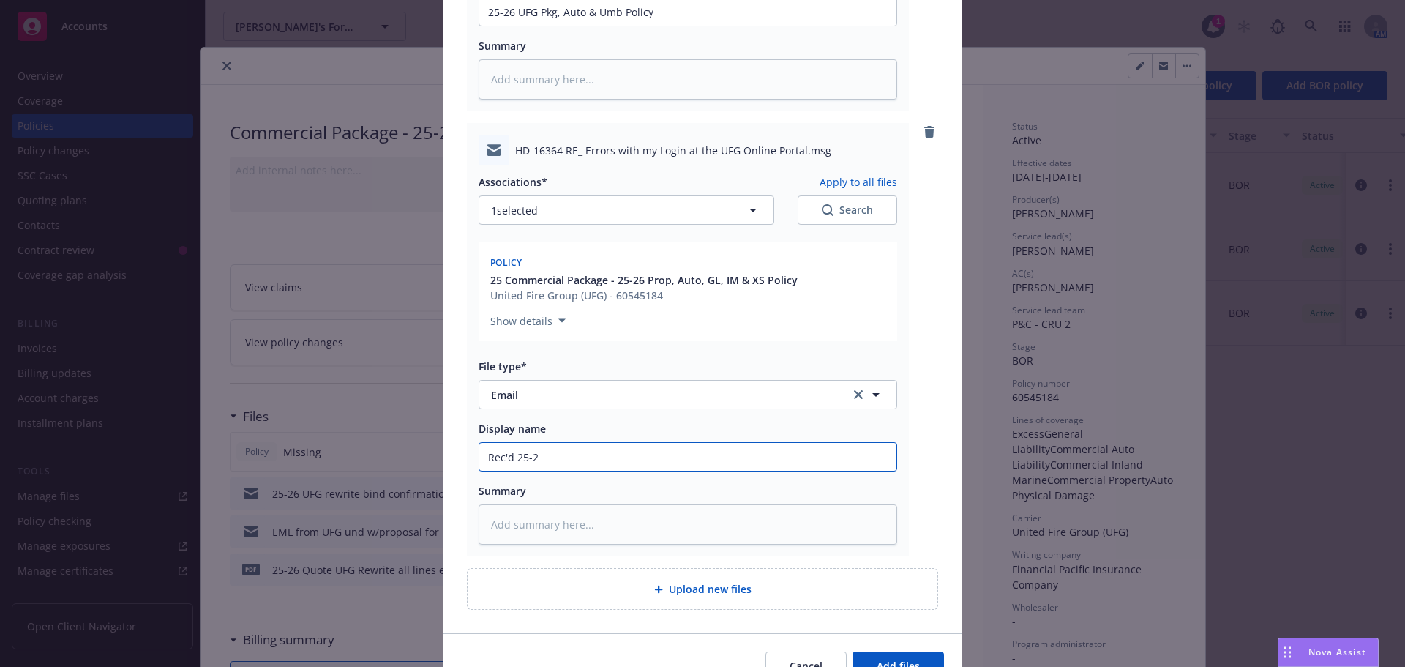
type input "Rec'd 25-25"
type textarea "x"
type input "Rec'd 25-256"
type textarea "x"
type input "Rec'd 25-25"
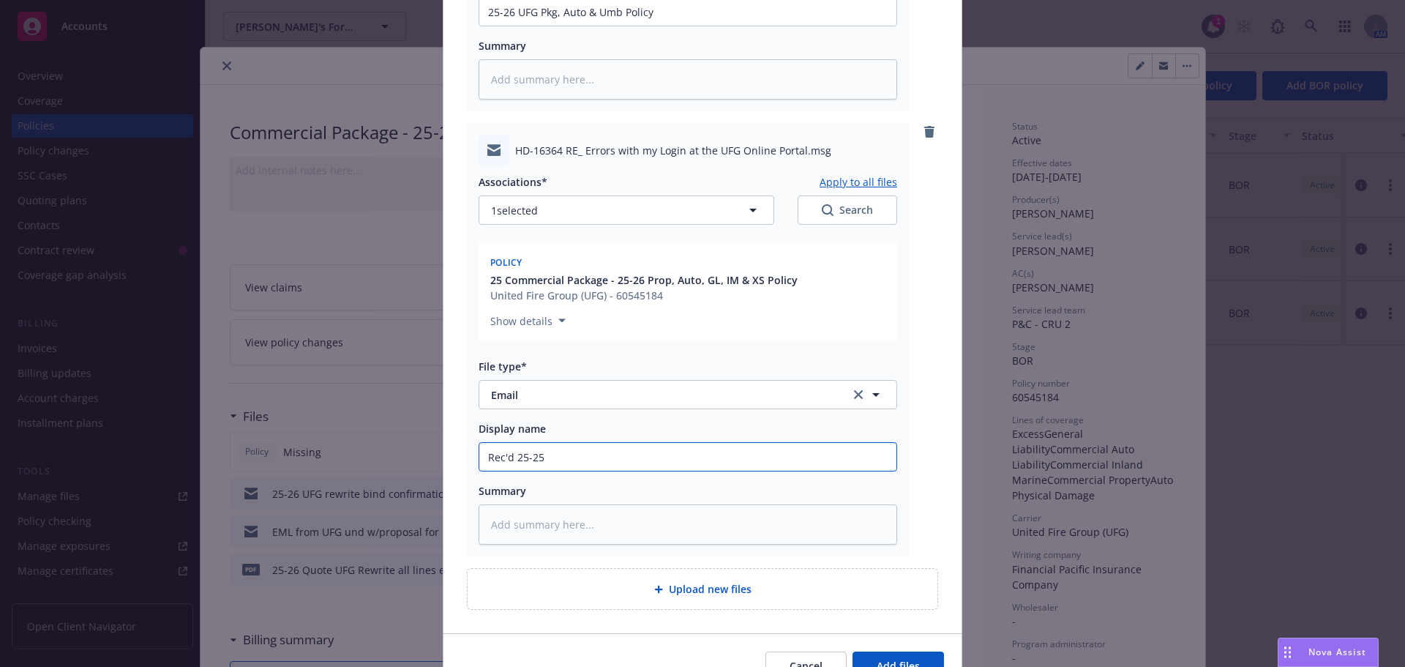
type textarea "x"
type input "Rec'd 25-2"
type textarea "x"
type input "Rec'd 25-26"
type textarea "x"
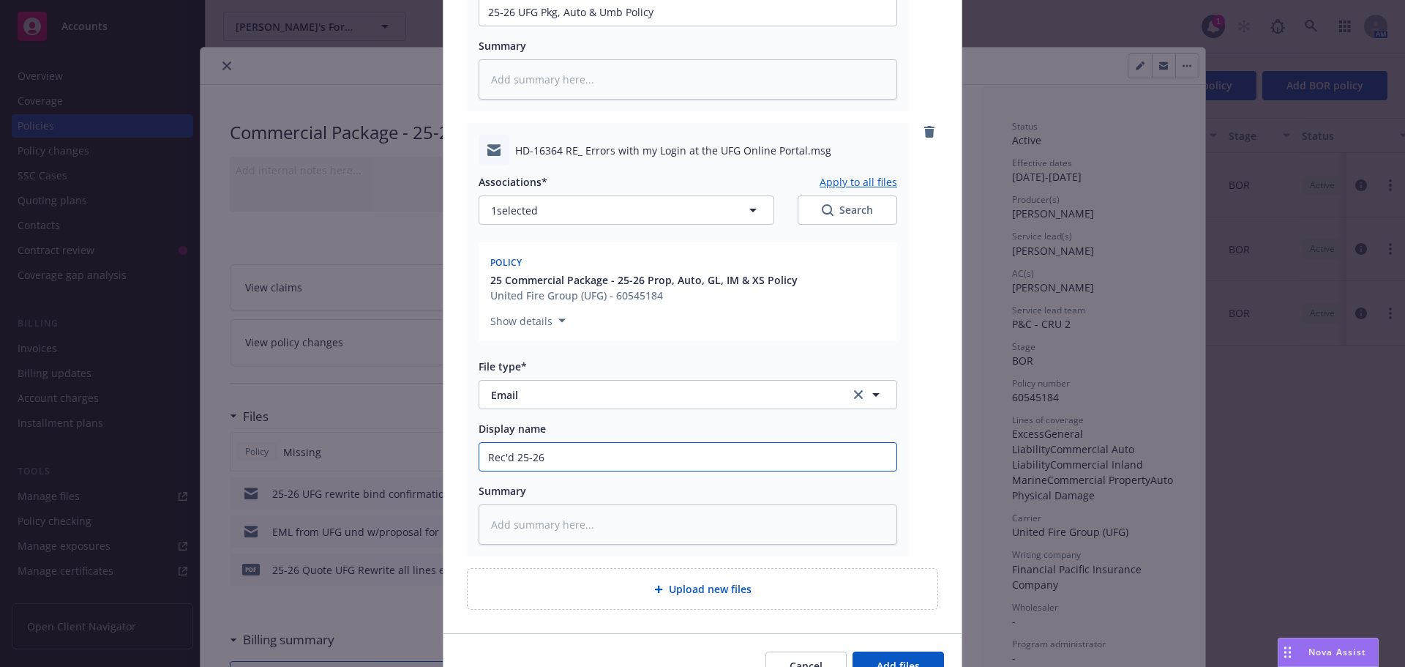
type input "Rec'd 25-26"
type textarea "x"
type input "Rec'd 25-26 P"
type textarea "x"
type input "Rec'd 25-26 Po"
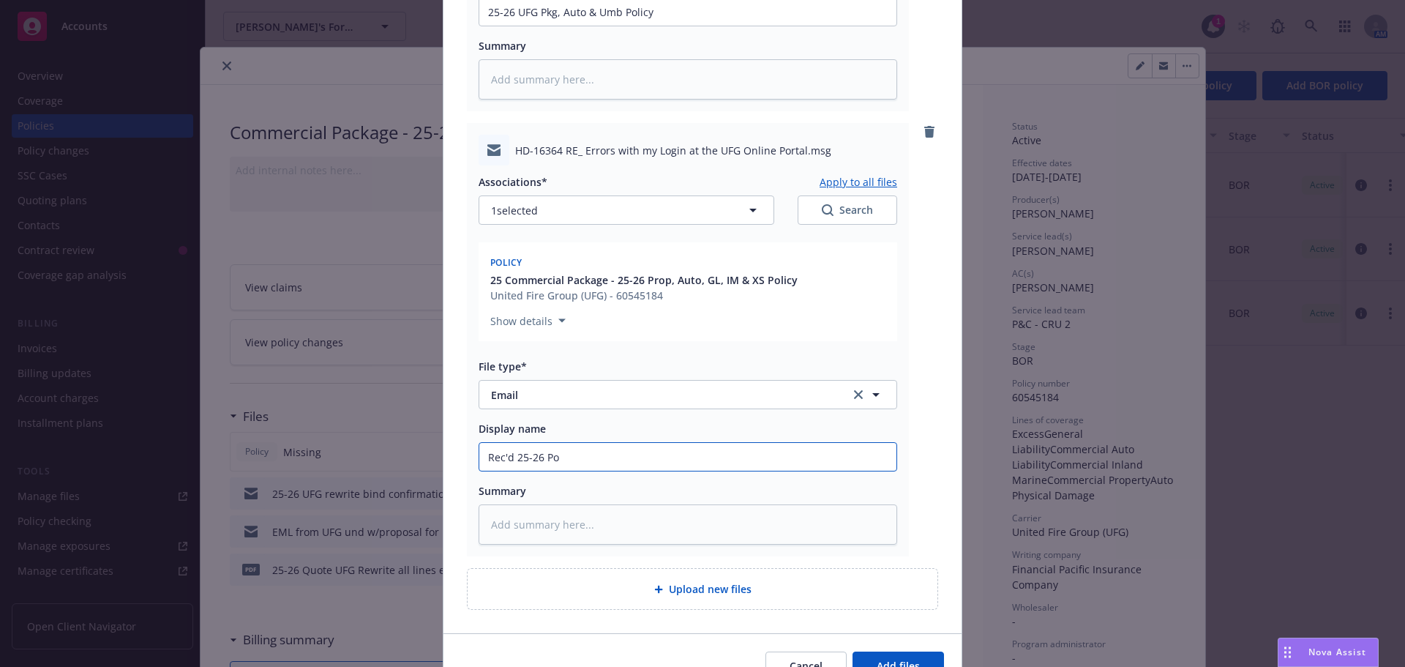
type textarea "x"
type input "Rec'd 25-26 Pol"
type textarea "x"
type input "Rec'd 25-26 Pol"
type textarea "x"
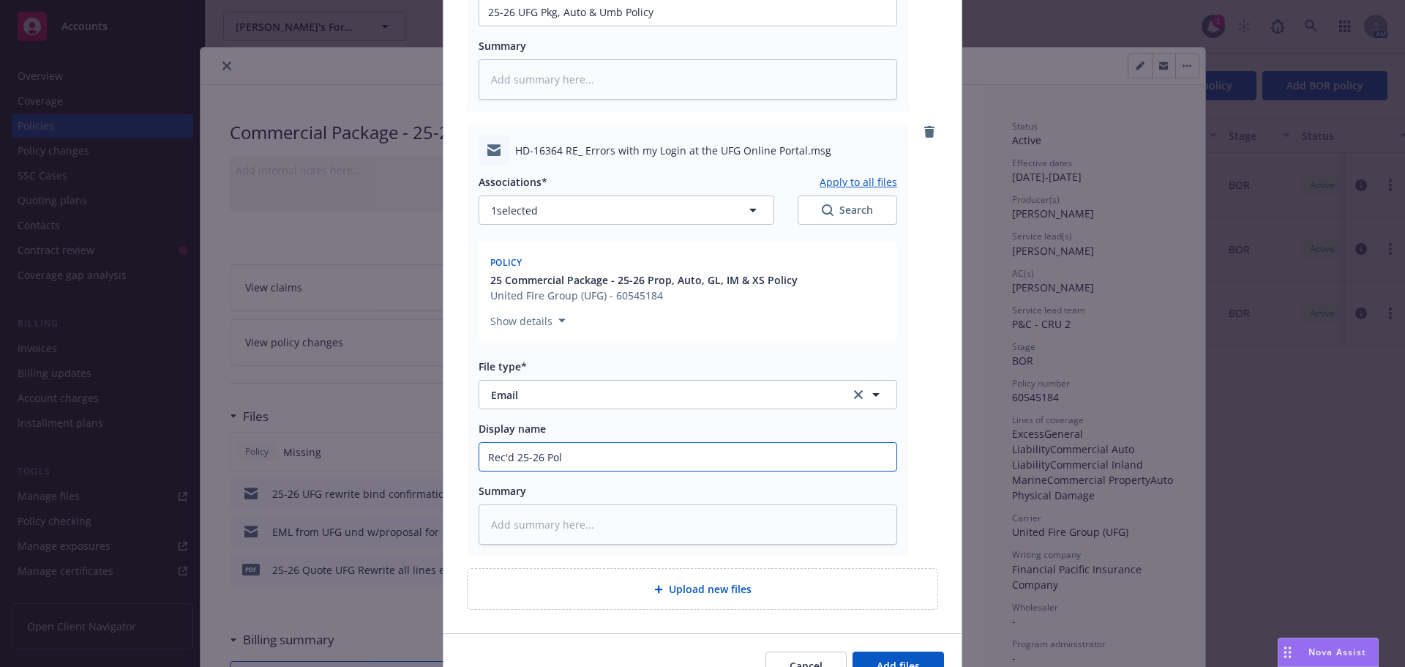
type input "Rec'd 25-26 Pol f"
type textarea "x"
type input "Rec'd 25-26 Pol frm"
type textarea "x"
type input "Rec'd 25-26 Pol frm"
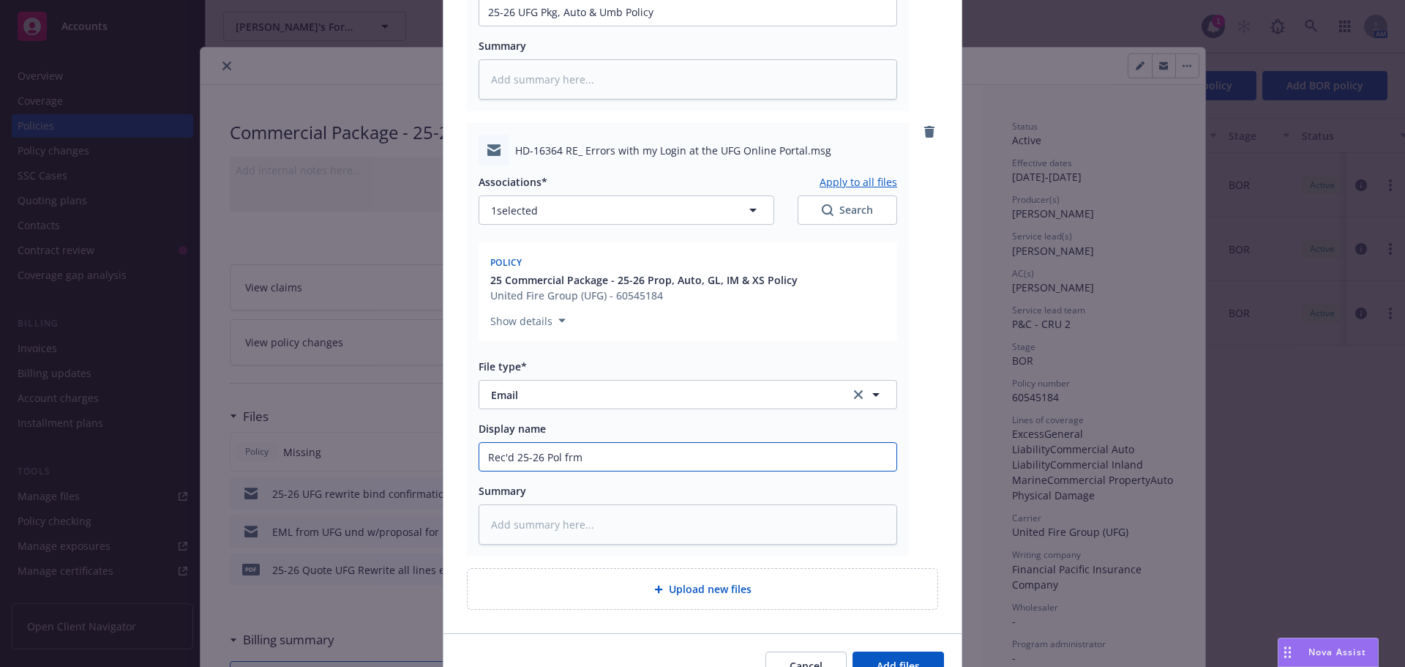
type textarea "x"
type input "Rec'd 25-26 Pol frm"
type textarea "x"
type input "Rec'd 25-26 Pol fr"
type textarea "x"
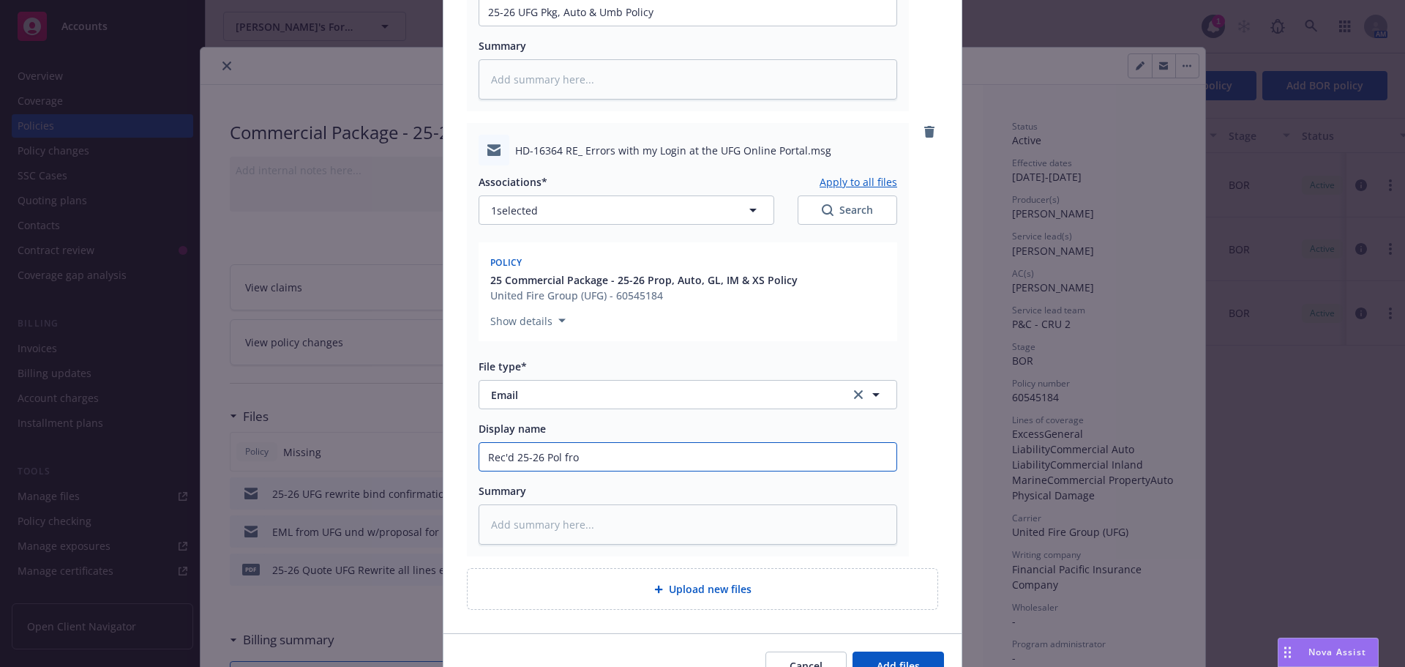
type input "Rec'd 25-26 Pol from"
type textarea "x"
type input "Rec'd 25-26 Pol from"
type textarea "x"
type input "Rec'd 25-26 Pol from U"
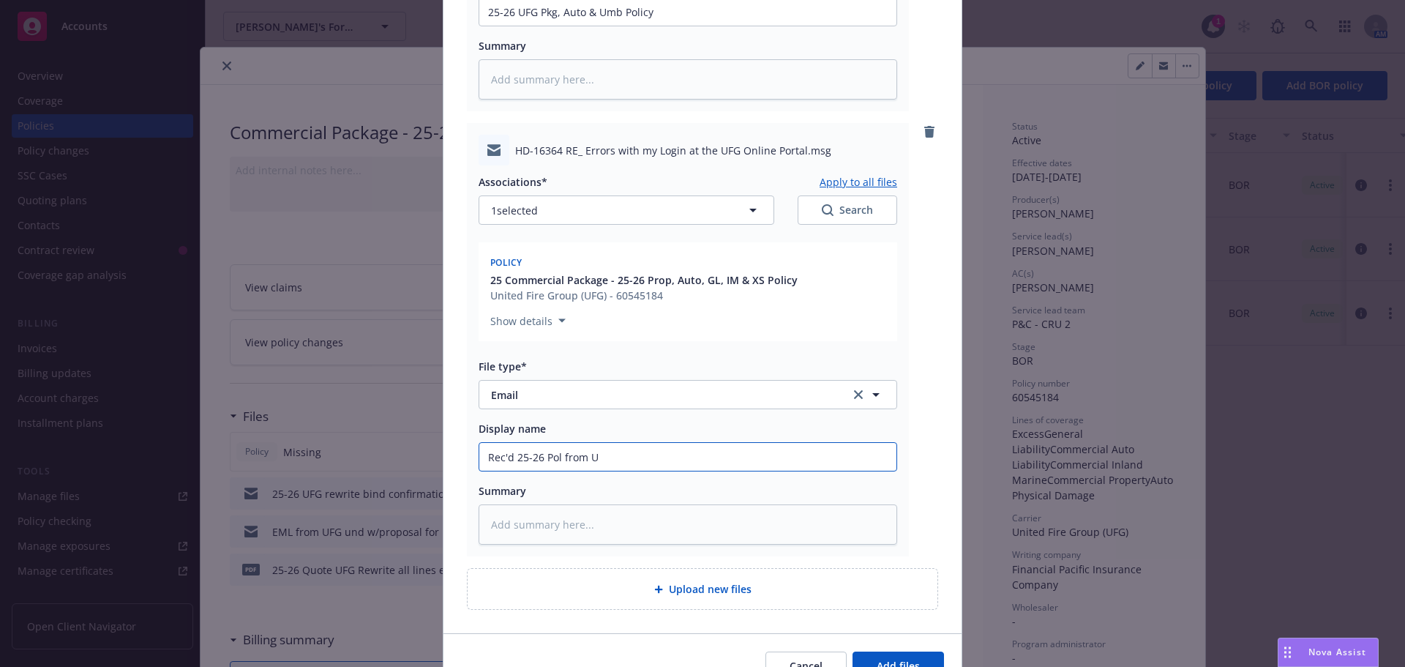
type textarea "x"
type input "Rec'd 25-26 Pol from UF"
type textarea "x"
type input "Rec'd 25-26 Pol from UFG"
type textarea "x"
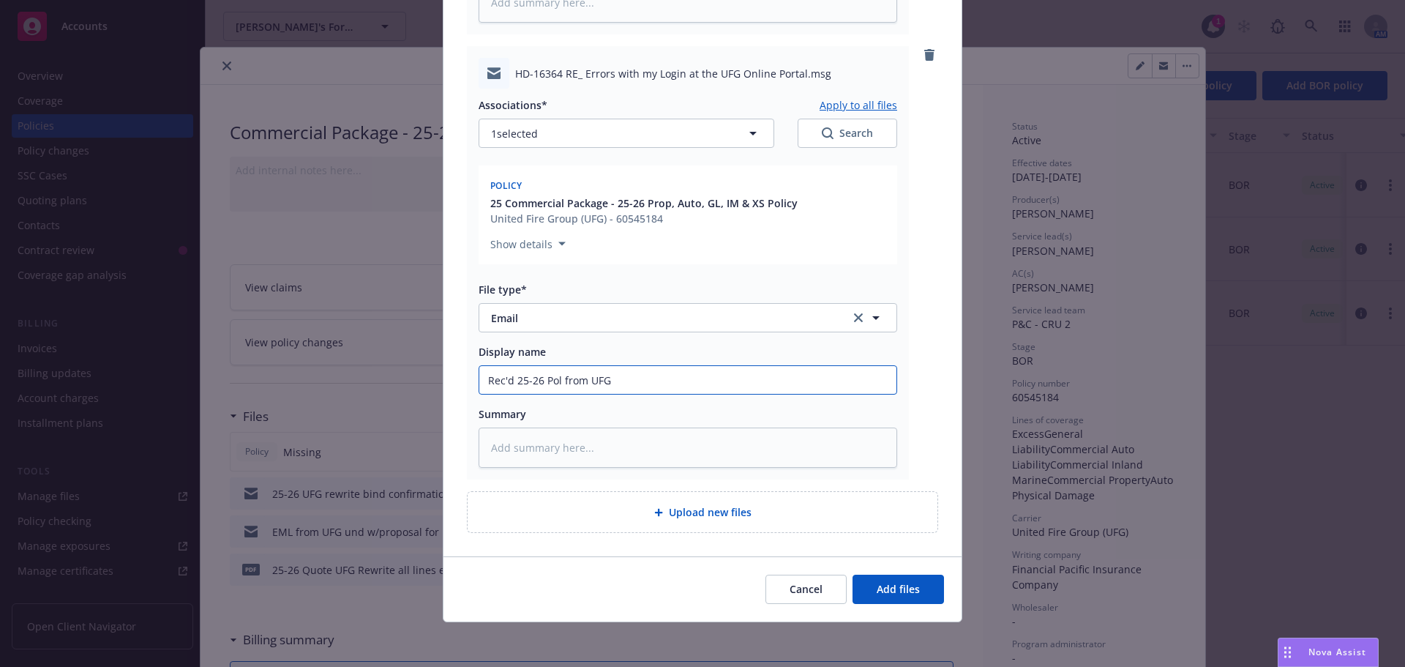
scroll to position [588, 0]
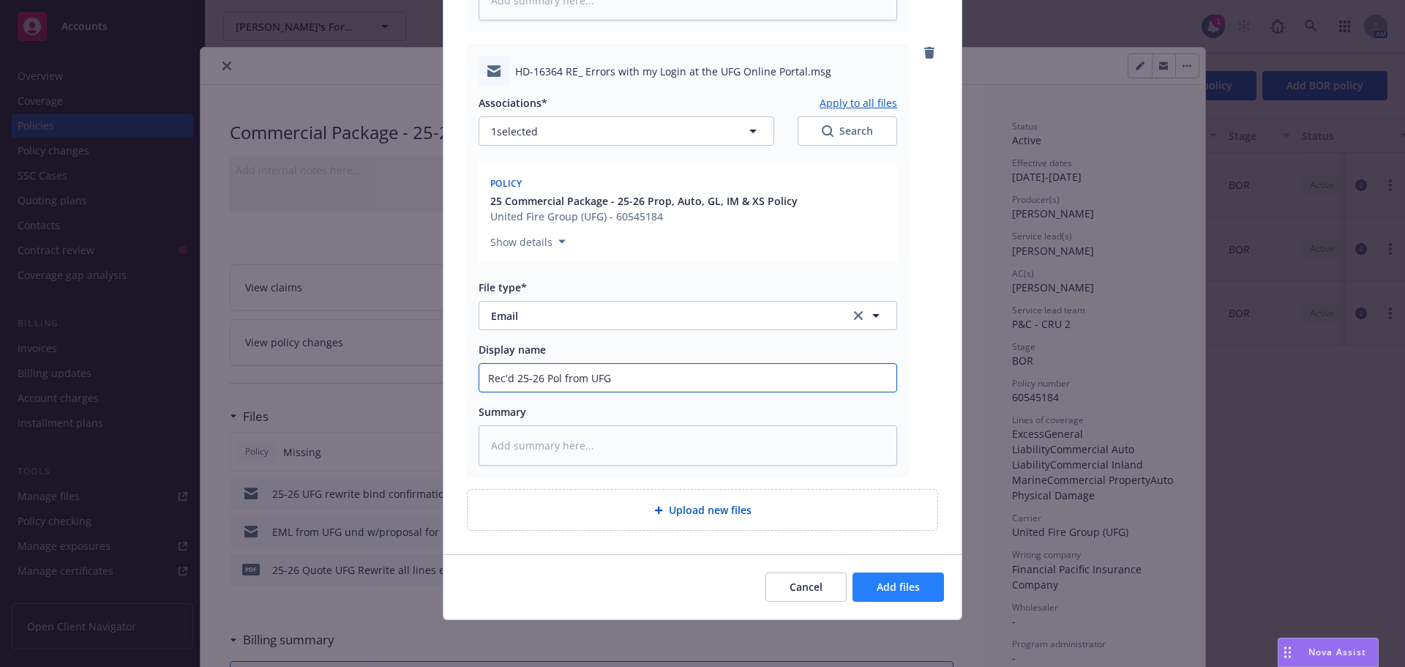
type input "Rec'd 25-26 Pol from UFG"
click at [903, 591] on span "Add files" at bounding box center [898, 587] width 43 height 14
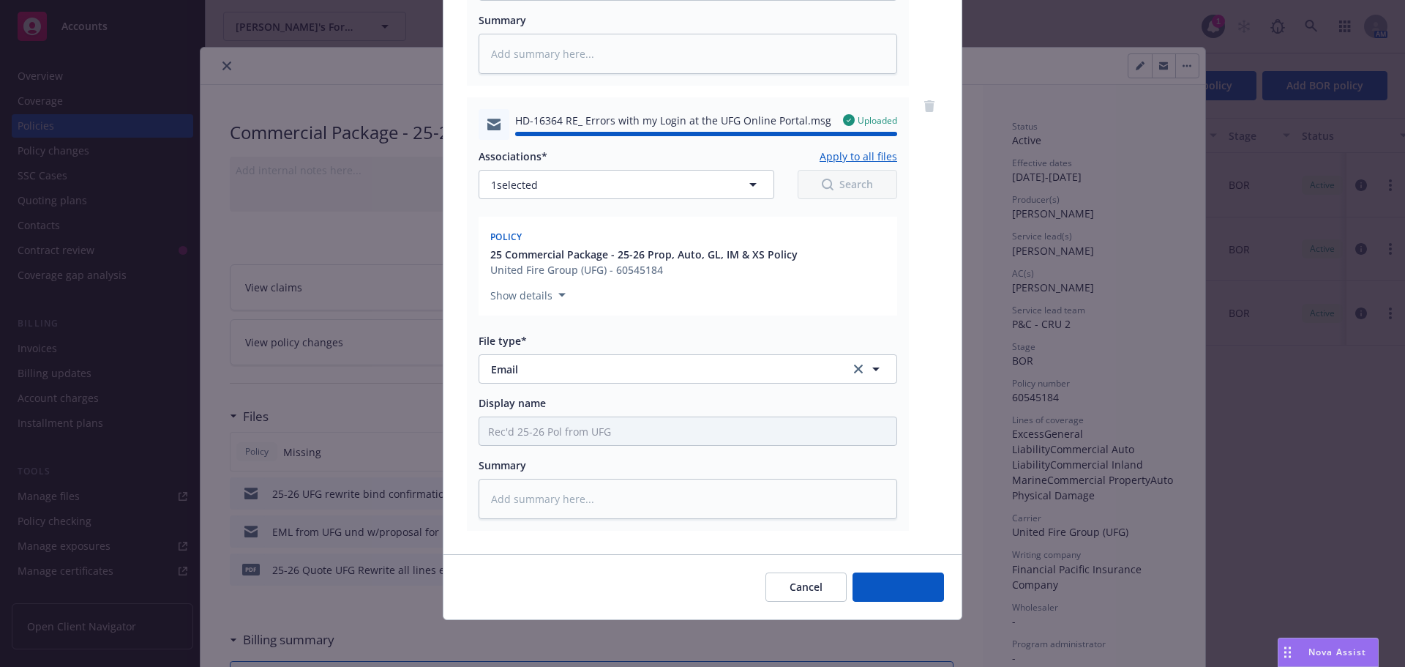
type textarea "x"
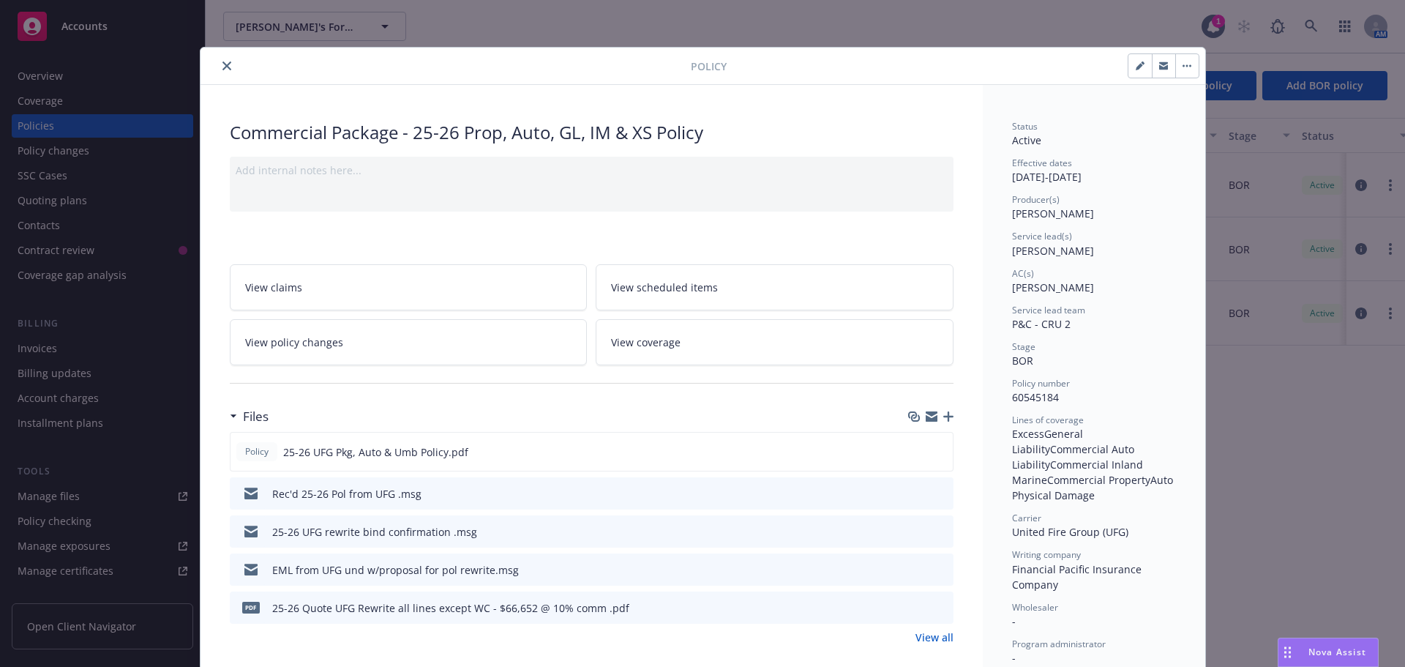
click at [222, 70] on icon "close" at bounding box center [226, 65] width 9 height 9
